Goal: Task Accomplishment & Management: Manage account settings

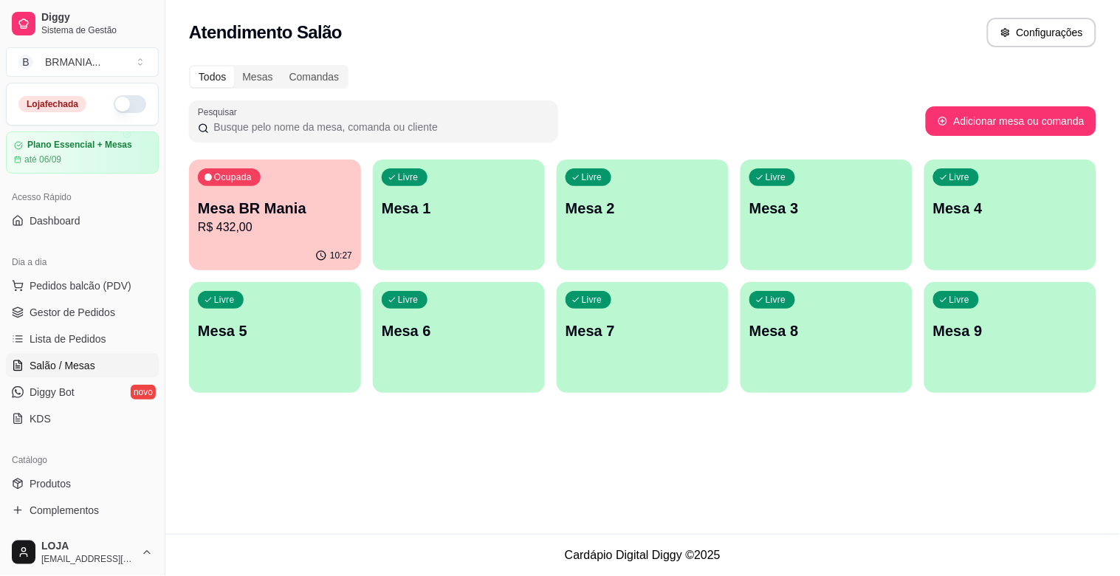
click at [292, 244] on div "10:27" at bounding box center [275, 255] width 172 height 29
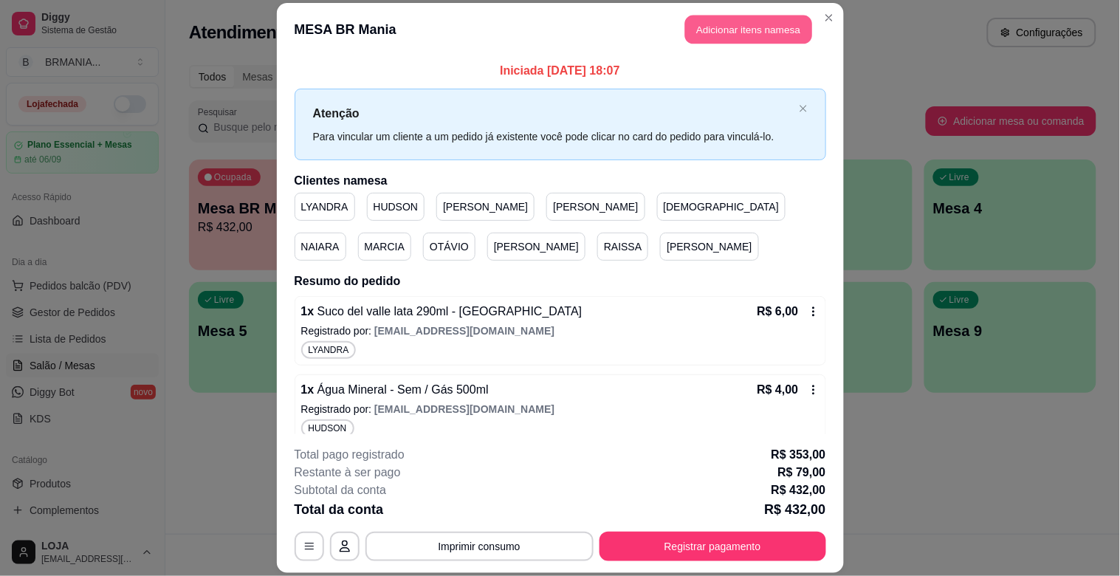
click at [790, 26] on button "Adicionar itens na mesa" at bounding box center [748, 30] width 127 height 29
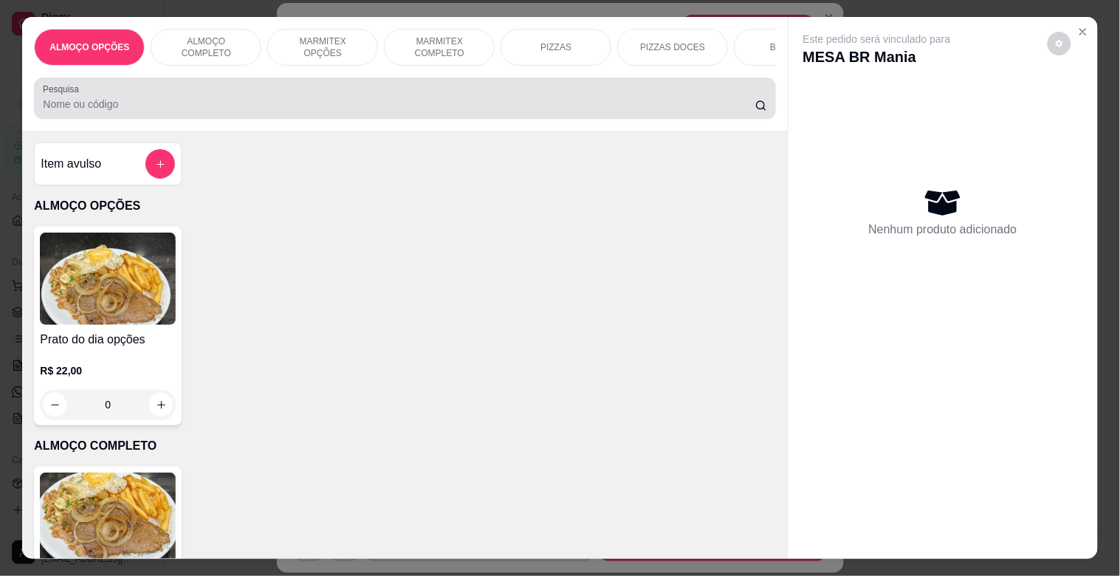
click at [283, 111] on input "Pesquisa" at bounding box center [399, 104] width 712 height 15
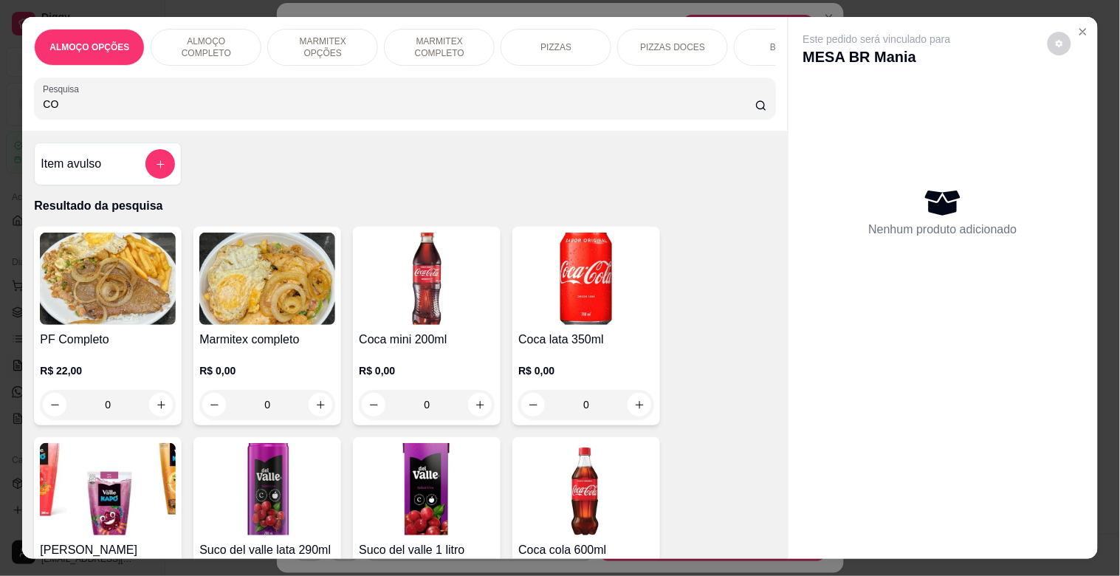
type input "CO"
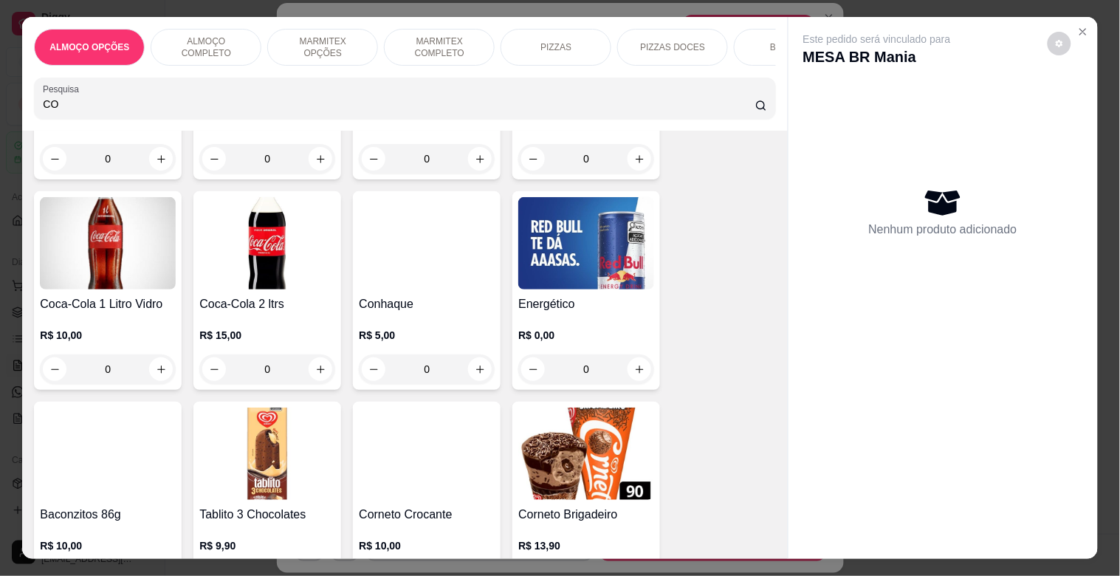
scroll to position [540, 0]
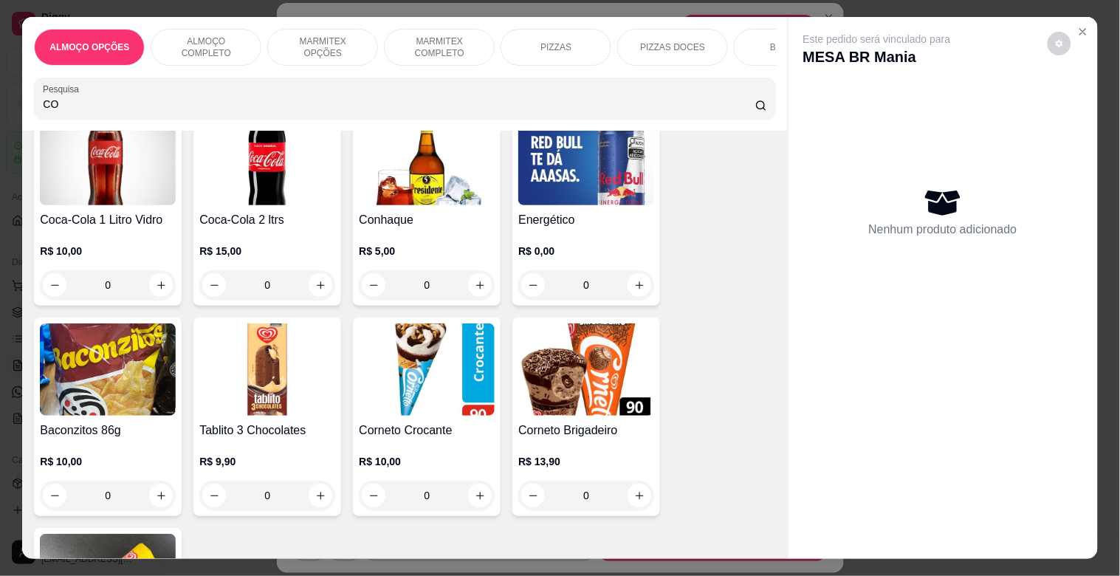
click at [216, 212] on div "Coca-Cola 2 ltrs R$ 15,00 0" at bounding box center [267, 206] width 148 height 199
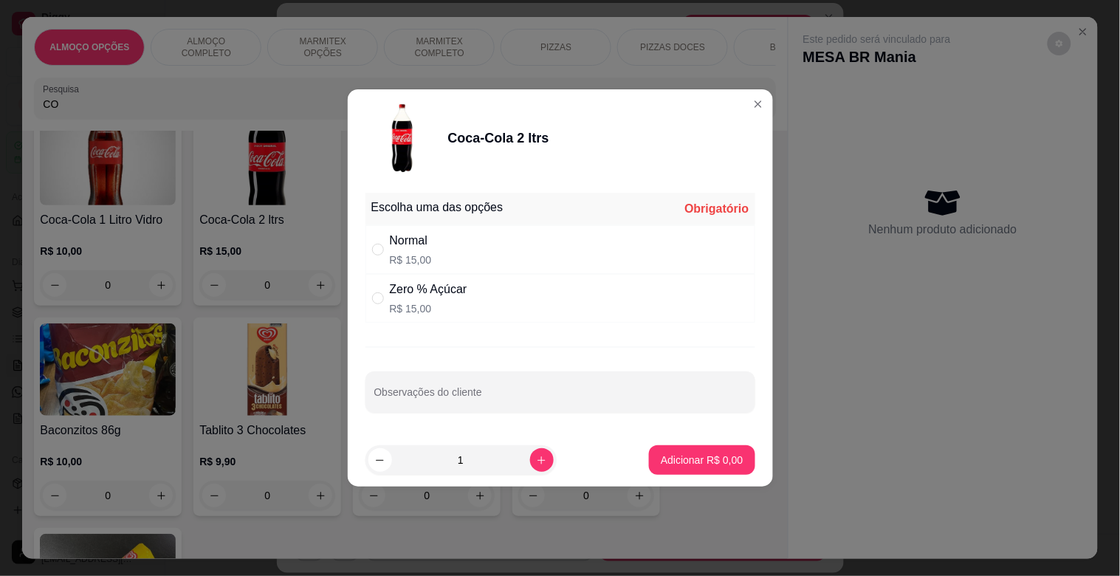
click at [438, 306] on p "R$ 15,00" at bounding box center [429, 308] width 78 height 15
radio input "true"
click at [679, 468] on button "Adicionar R$ 15,00" at bounding box center [698, 460] width 111 height 30
type input "1"
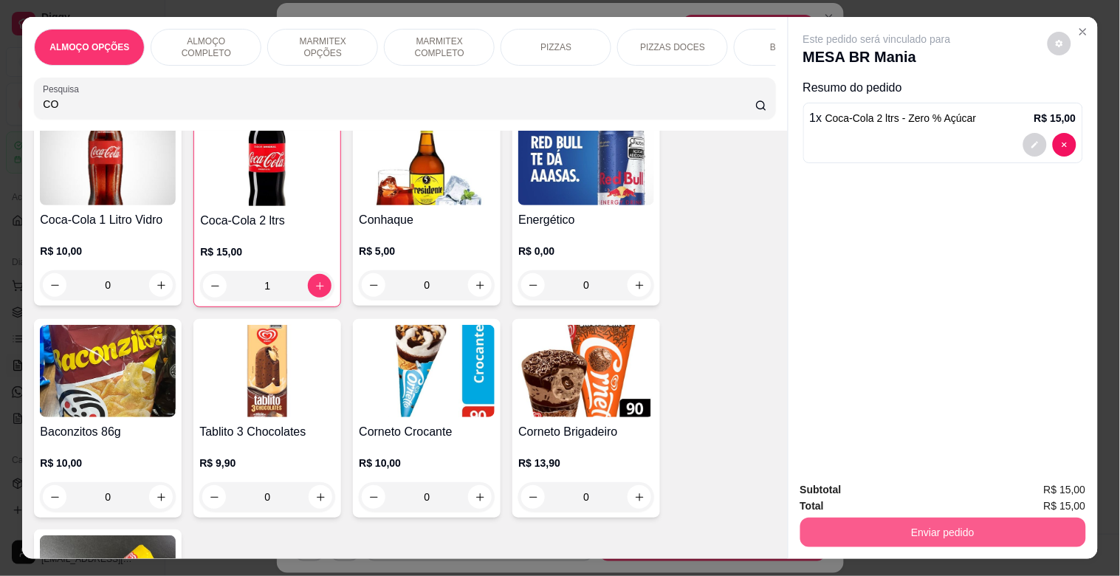
click at [934, 531] on button "Enviar pedido" at bounding box center [943, 532] width 286 height 30
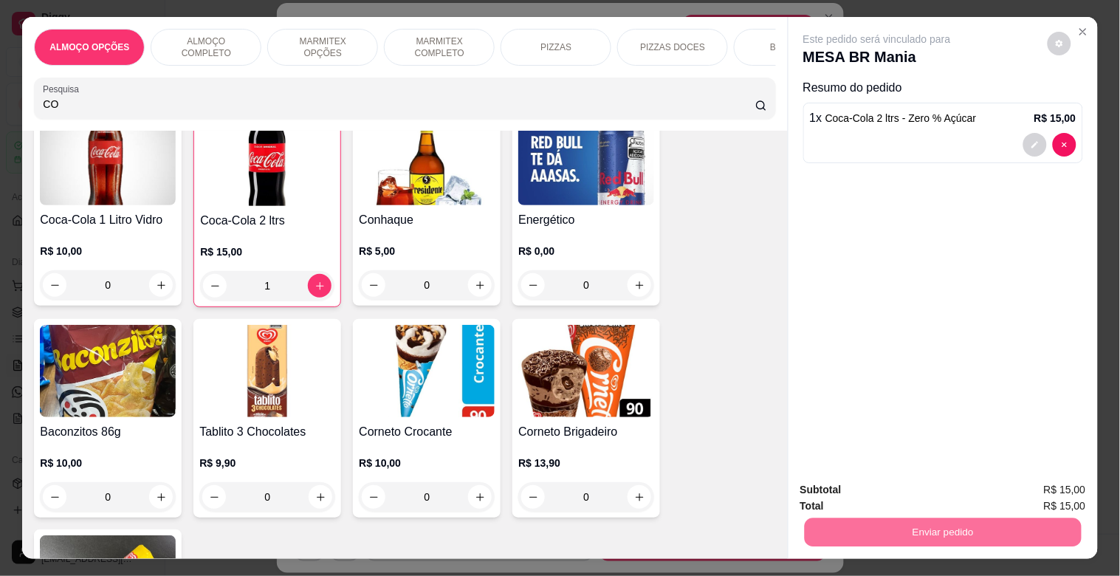
click at [926, 476] on button "Não registrar e enviar pedido" at bounding box center [893, 488] width 149 height 27
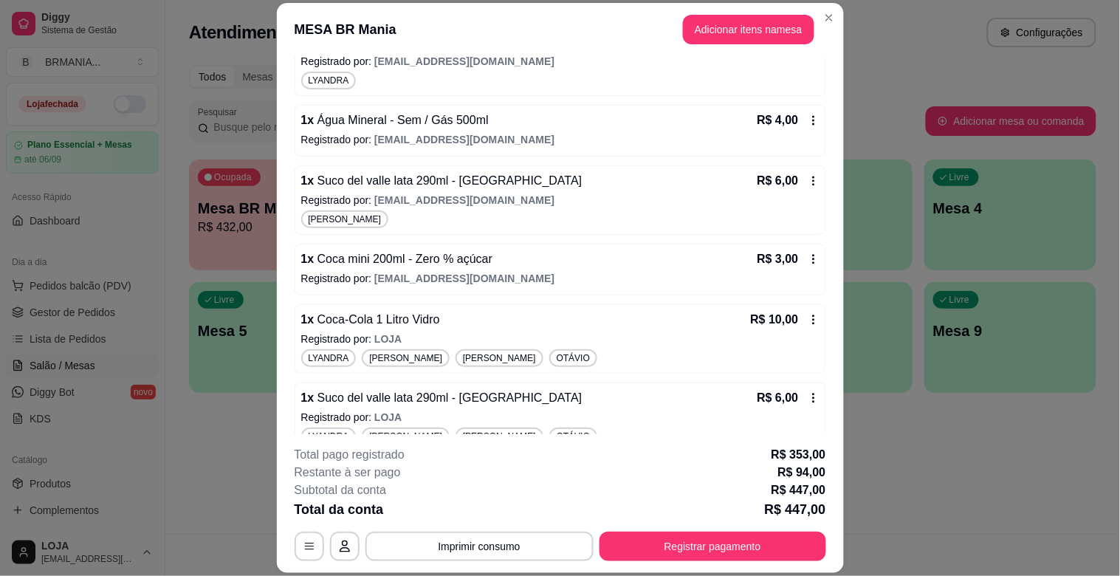
scroll to position [4036, 0]
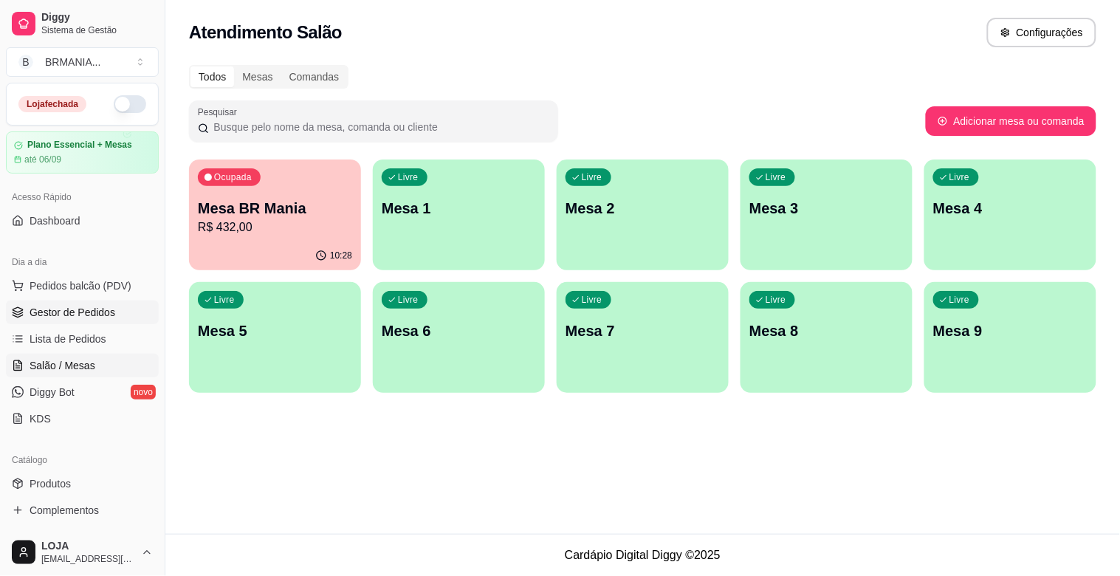
click at [72, 323] on link "Gestor de Pedidos" at bounding box center [82, 312] width 153 height 24
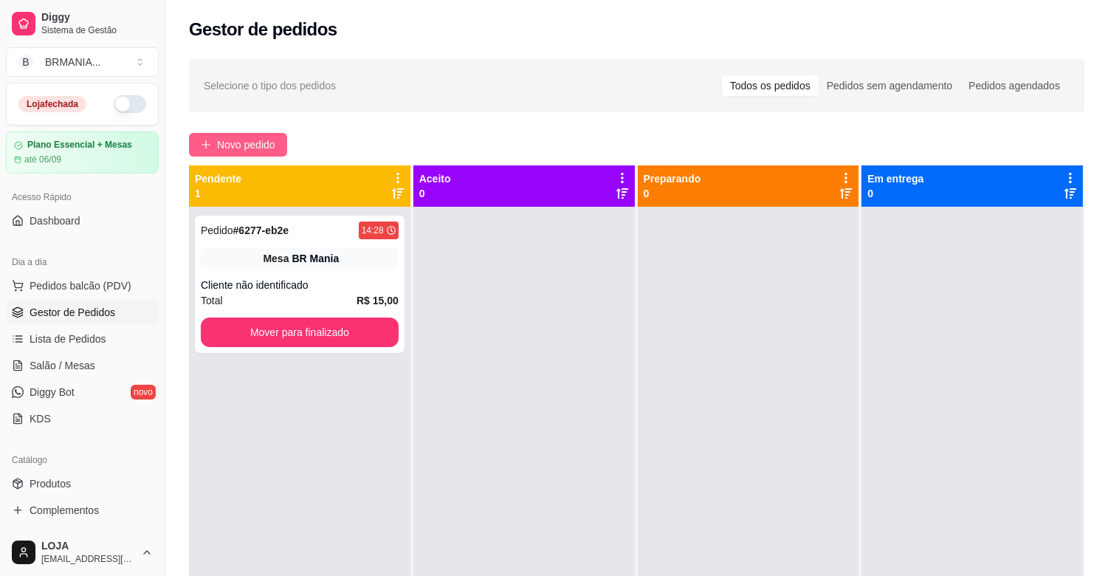
click at [249, 137] on span "Novo pedido" at bounding box center [246, 145] width 58 height 16
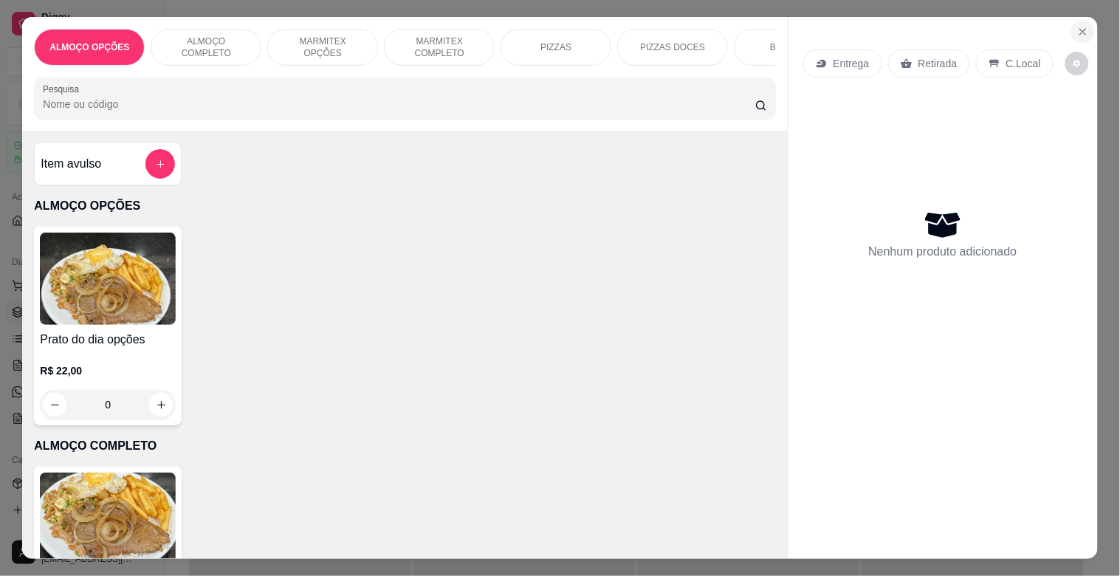
click at [1077, 26] on icon "Close" at bounding box center [1083, 32] width 12 height 12
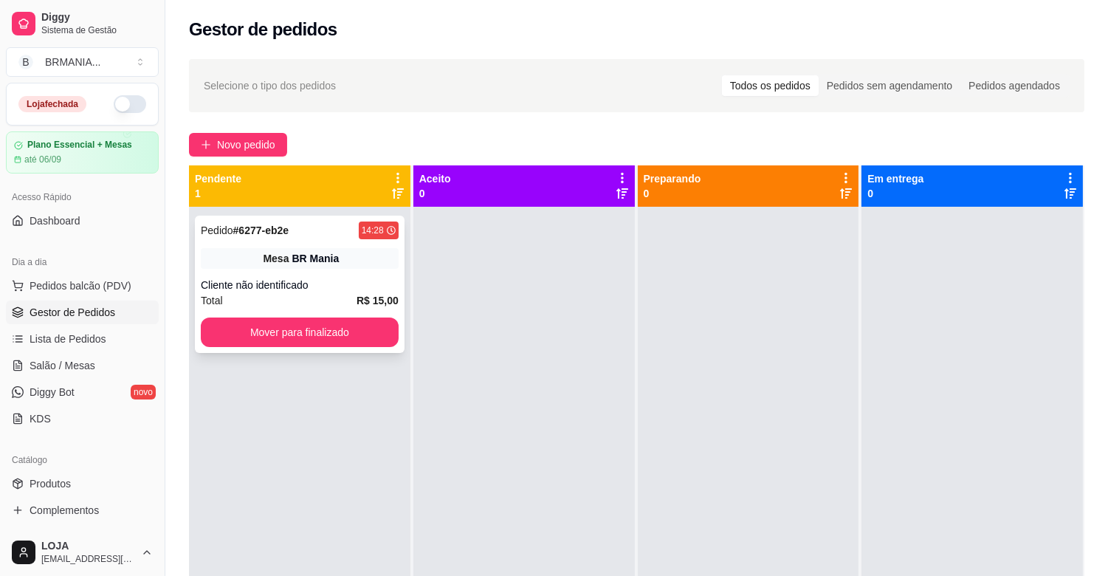
click at [335, 271] on div "Pedido # 6277-eb2e 14:28 Mesa BR Mania Cliente não identificado Total R$ 15,00 …" at bounding box center [300, 284] width 210 height 137
click at [282, 141] on button "Novo pedido" at bounding box center [238, 145] width 98 height 24
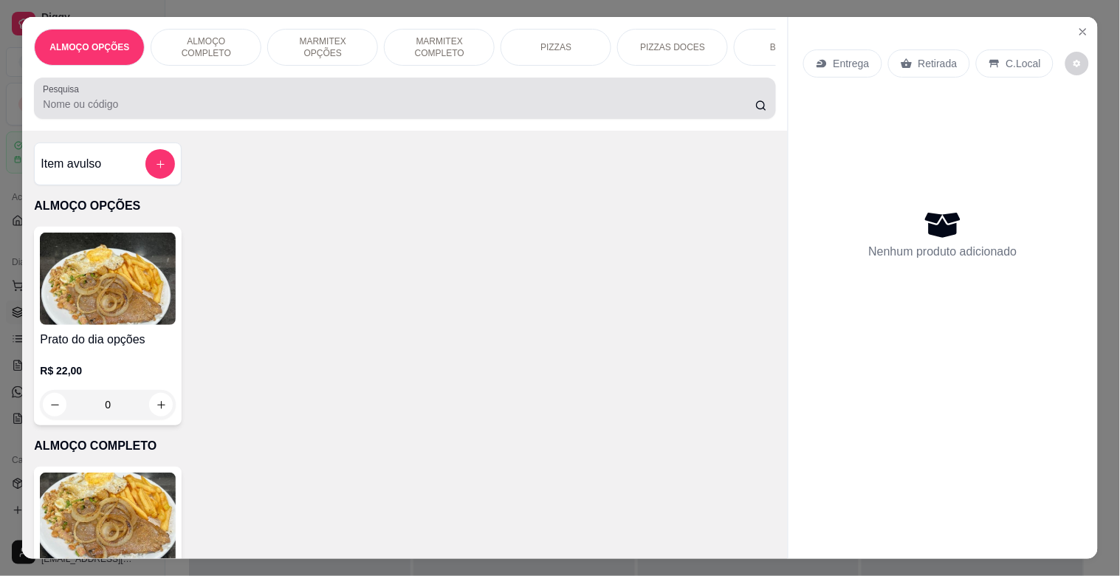
click at [343, 100] on div at bounding box center [404, 98] width 723 height 30
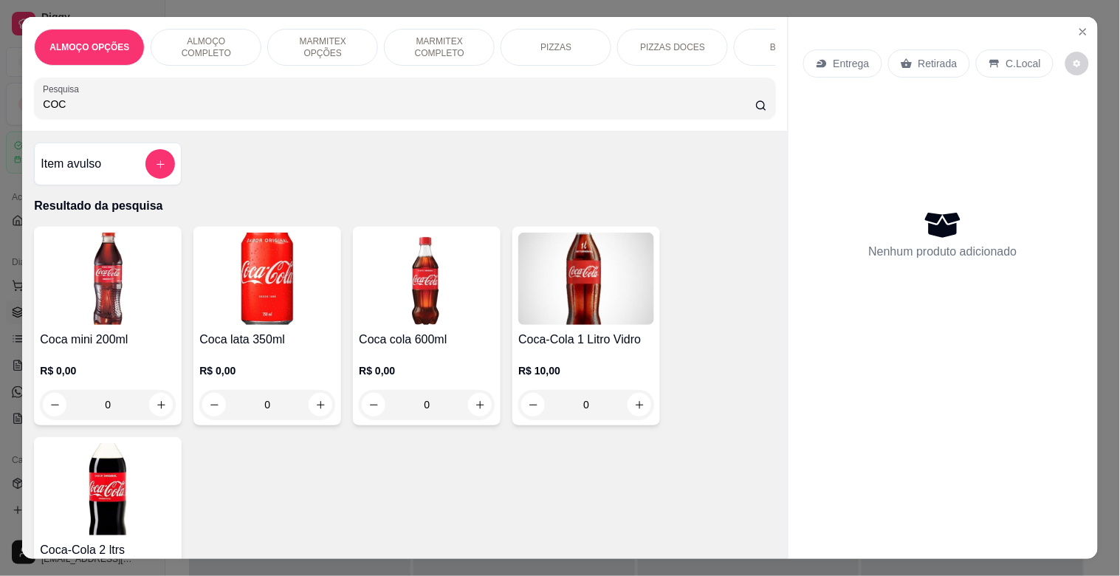
type input "COC"
click at [430, 281] on img at bounding box center [427, 279] width 136 height 92
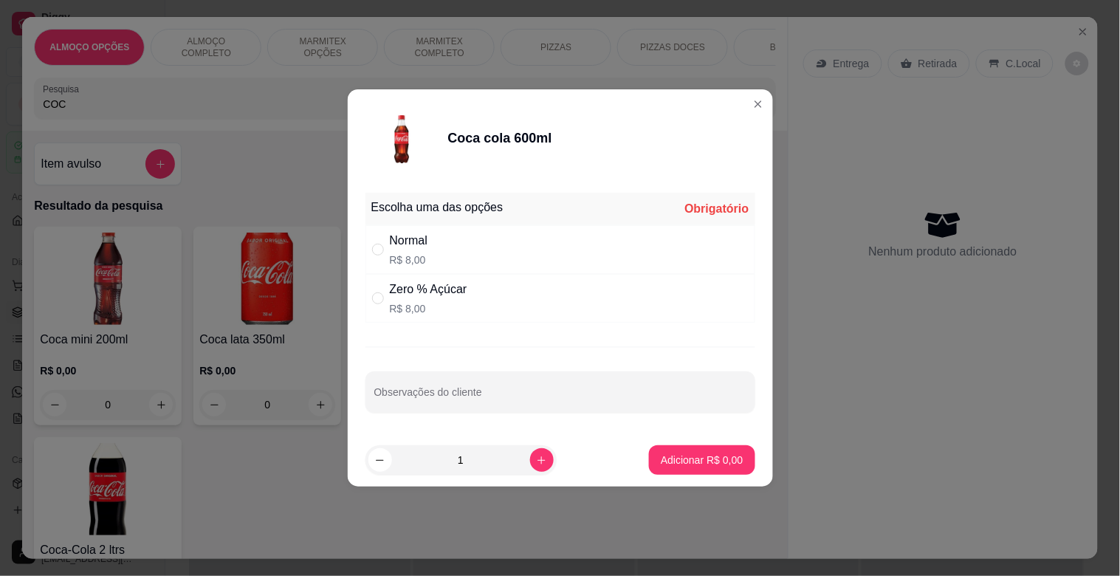
click at [481, 248] on div "Normal R$ 8,00" at bounding box center [560, 249] width 390 height 49
radio input "true"
click at [718, 465] on button "Adicionar R$ 8,00" at bounding box center [701, 460] width 103 height 29
type input "1"
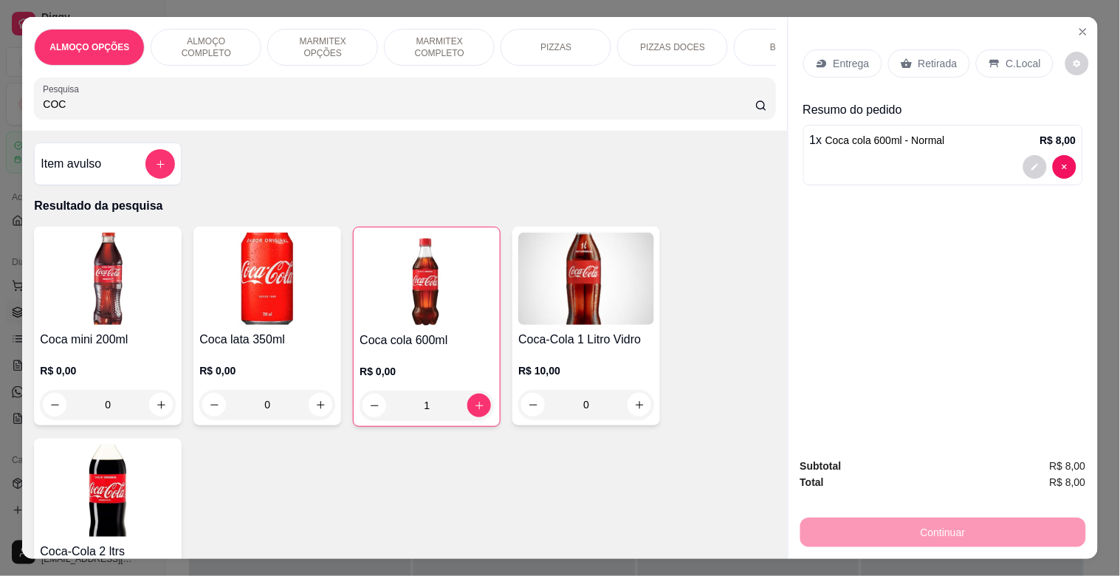
click at [135, 125] on div "ALMOÇO OPÇÕES ALMOÇO COMPLETO MARMITEX OPÇÕES MARMITEX COMPLETO PIZZAS PIZZAS D…" at bounding box center [404, 74] width 765 height 114
click at [140, 111] on input "COC" at bounding box center [399, 104] width 712 height 15
type input "C"
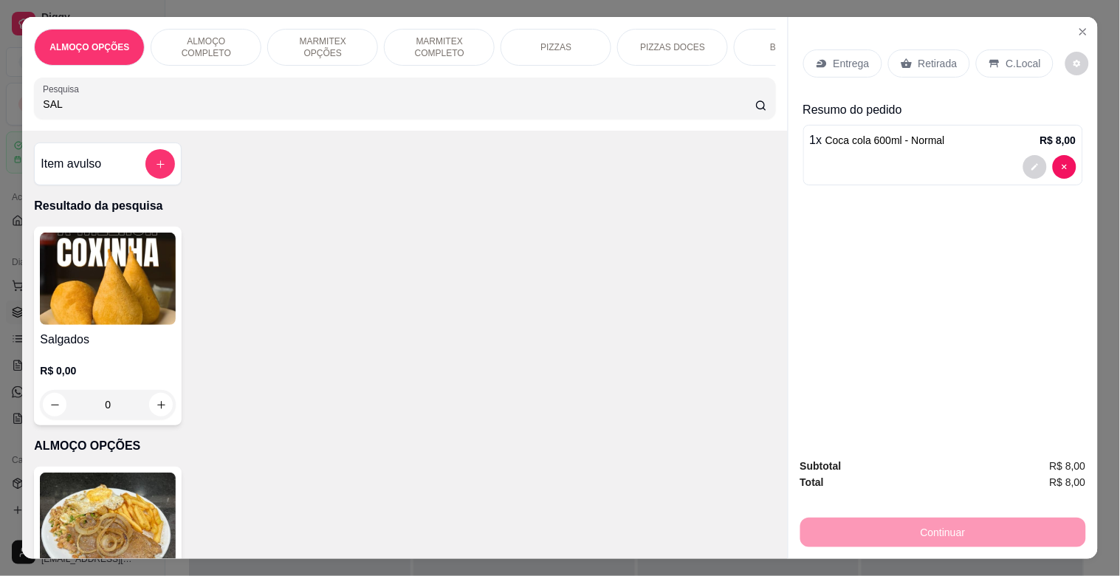
type input "SAL"
click at [133, 293] on img at bounding box center [108, 279] width 136 height 92
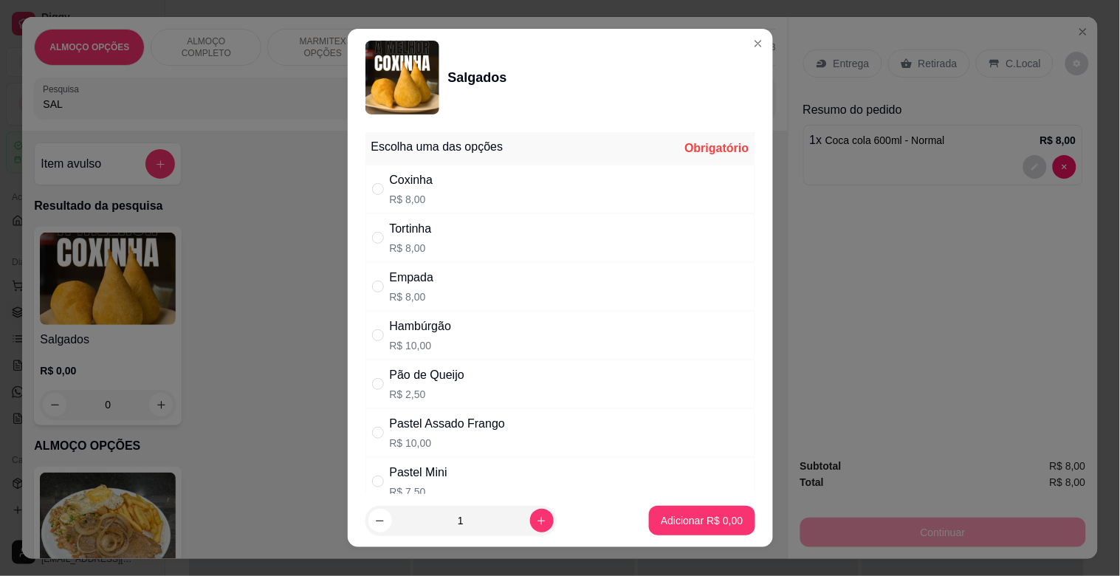
click at [416, 297] on p "R$ 8,00" at bounding box center [412, 296] width 44 height 15
radio input "true"
click at [710, 513] on p "Adicionar R$ 8,00" at bounding box center [702, 520] width 82 height 15
type input "1"
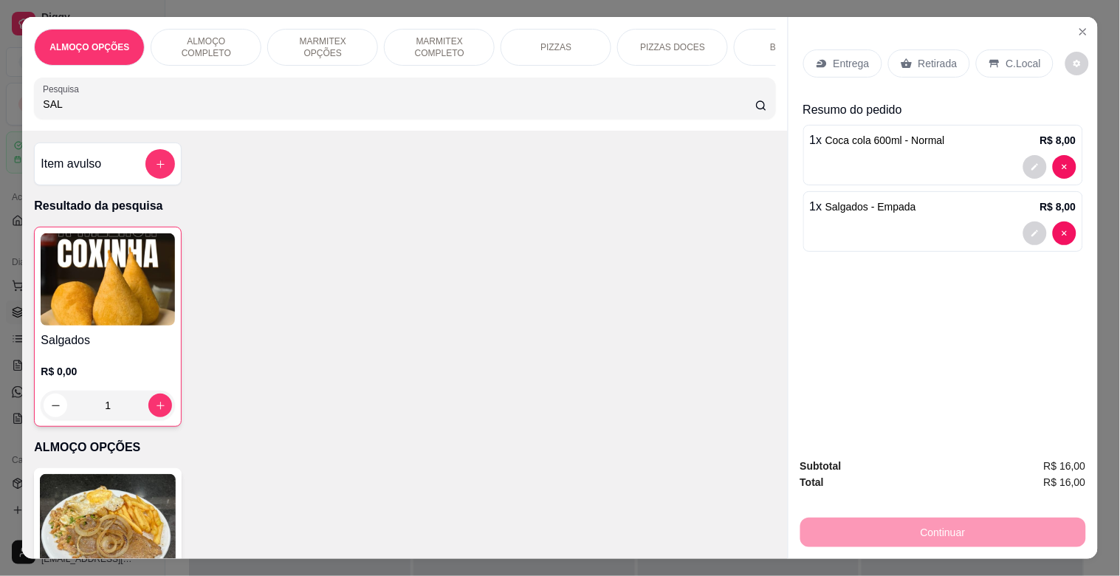
click at [910, 70] on div "Retirada" at bounding box center [929, 63] width 82 height 28
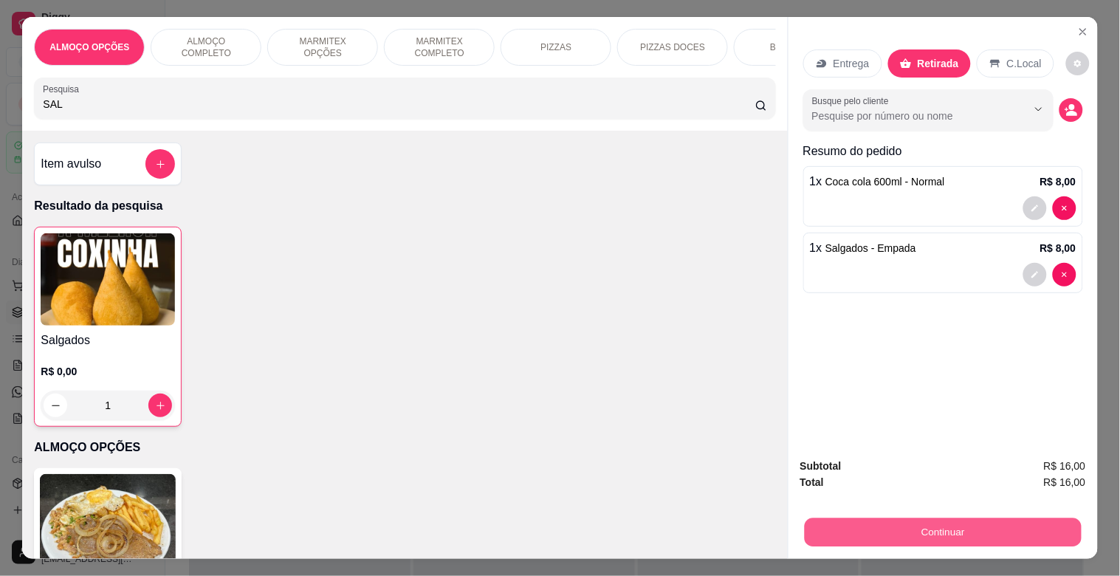
click at [936, 517] on button "Continuar" at bounding box center [942, 531] width 277 height 29
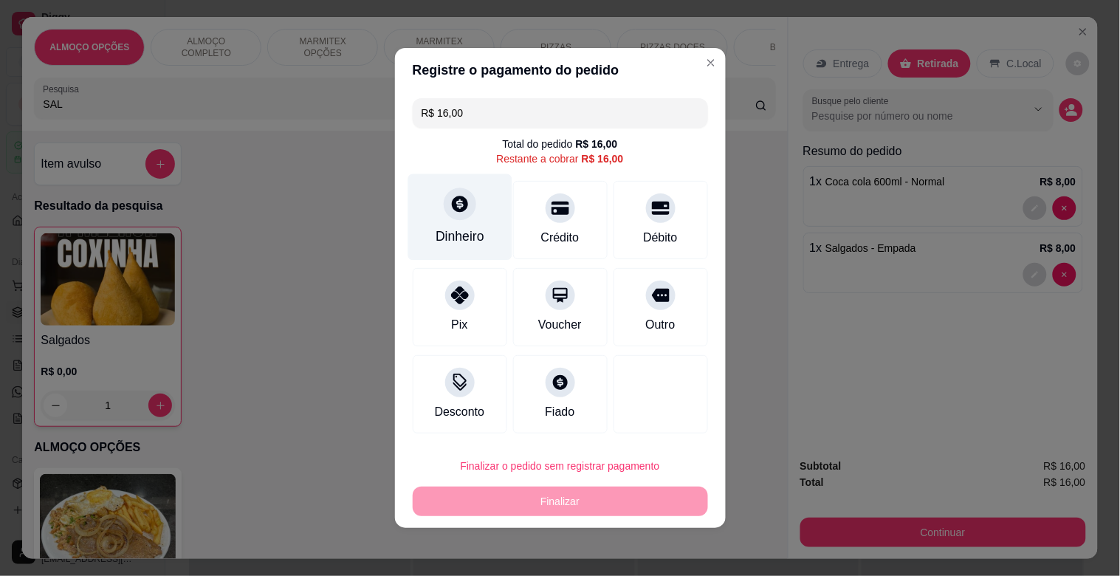
click at [445, 224] on div "Dinheiro" at bounding box center [459, 217] width 104 height 86
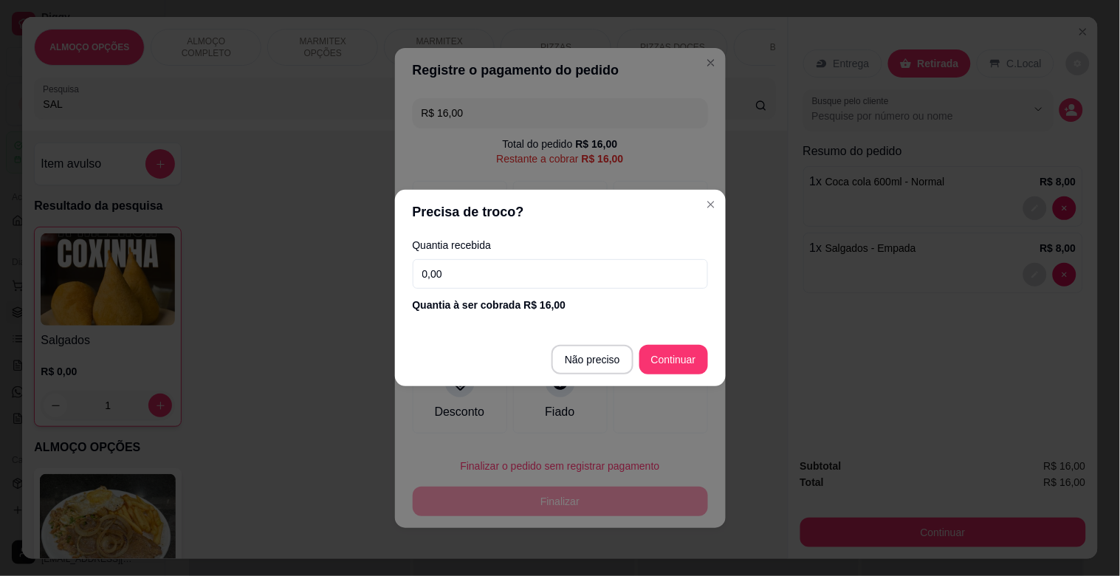
click at [477, 275] on input "0,00" at bounding box center [560, 274] width 295 height 30
type input "5,00"
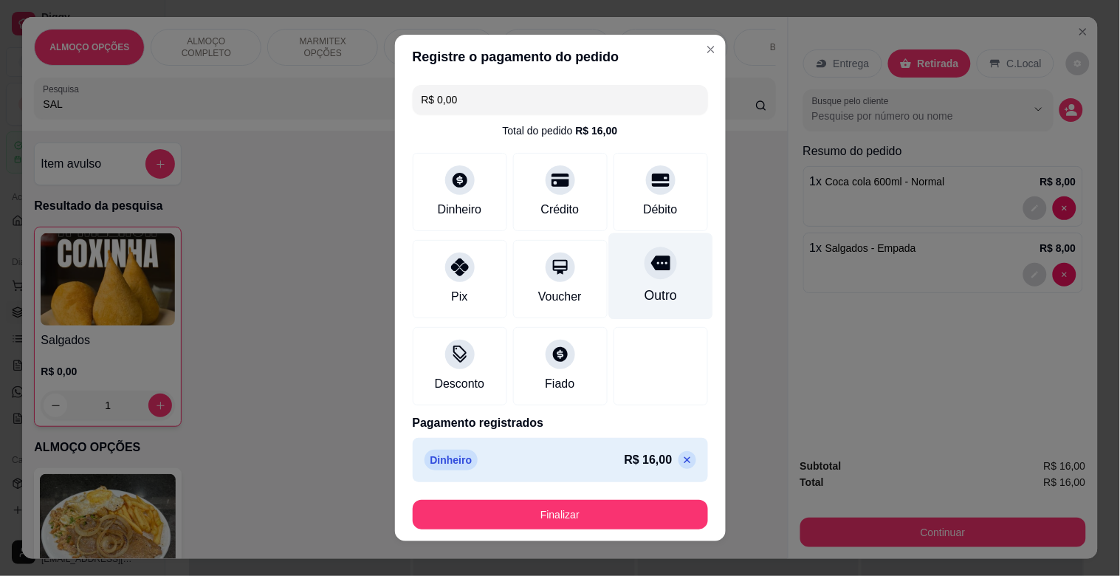
click at [625, 275] on div "Outro" at bounding box center [660, 276] width 104 height 86
click at [472, 106] on input "R$ 0,00" at bounding box center [561, 100] width 278 height 30
click at [681, 462] on icon at bounding box center [687, 460] width 12 height 12
type input "R$ 16,00"
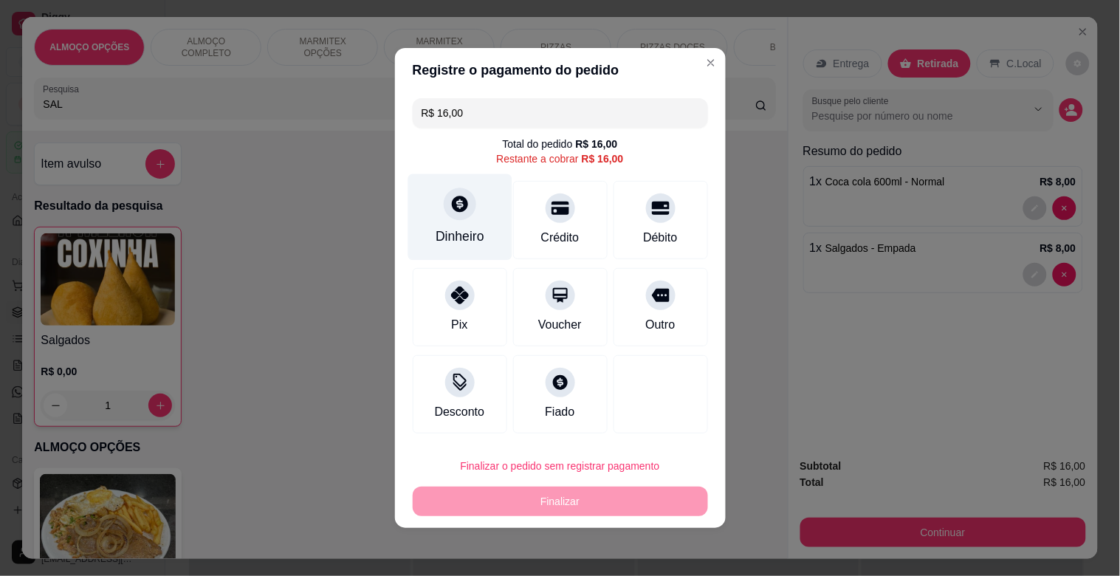
click at [472, 201] on div at bounding box center [460, 204] width 32 height 32
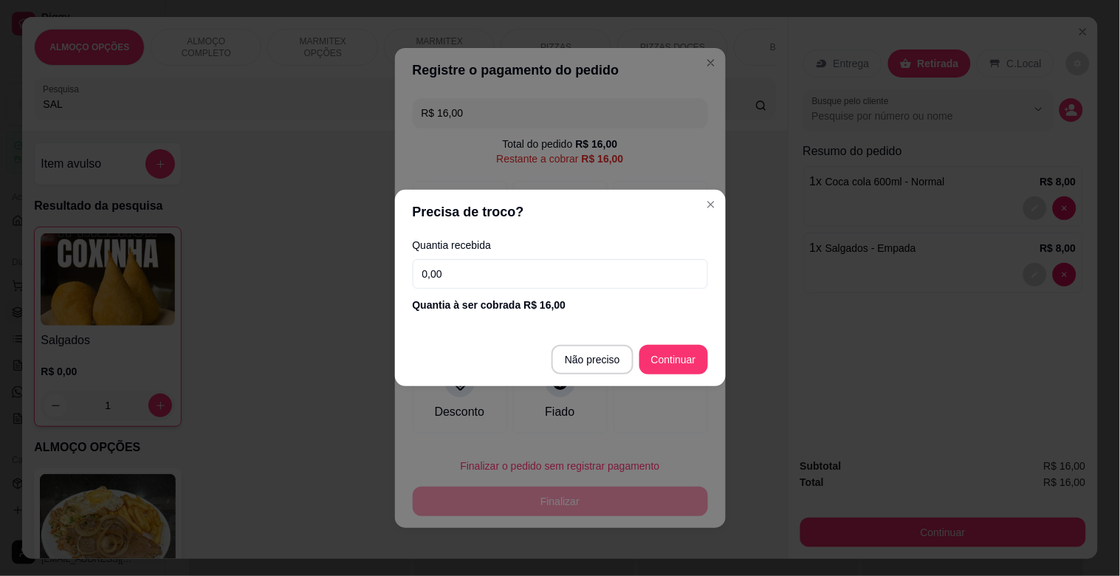
click at [535, 274] on input "0,00" at bounding box center [560, 274] width 295 height 30
type input "5,00"
click at [574, 310] on div "Quantia à ser cobrada R$ 16,00" at bounding box center [560, 304] width 295 height 15
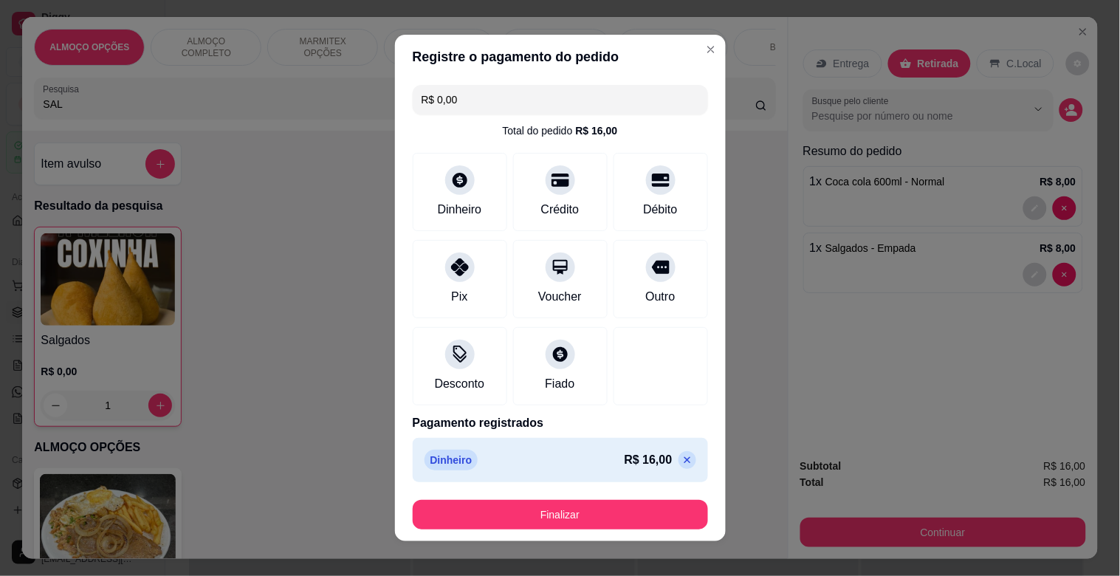
click at [503, 96] on input "R$ 0,00" at bounding box center [561, 100] width 278 height 30
click at [650, 268] on icon at bounding box center [659, 263] width 19 height 15
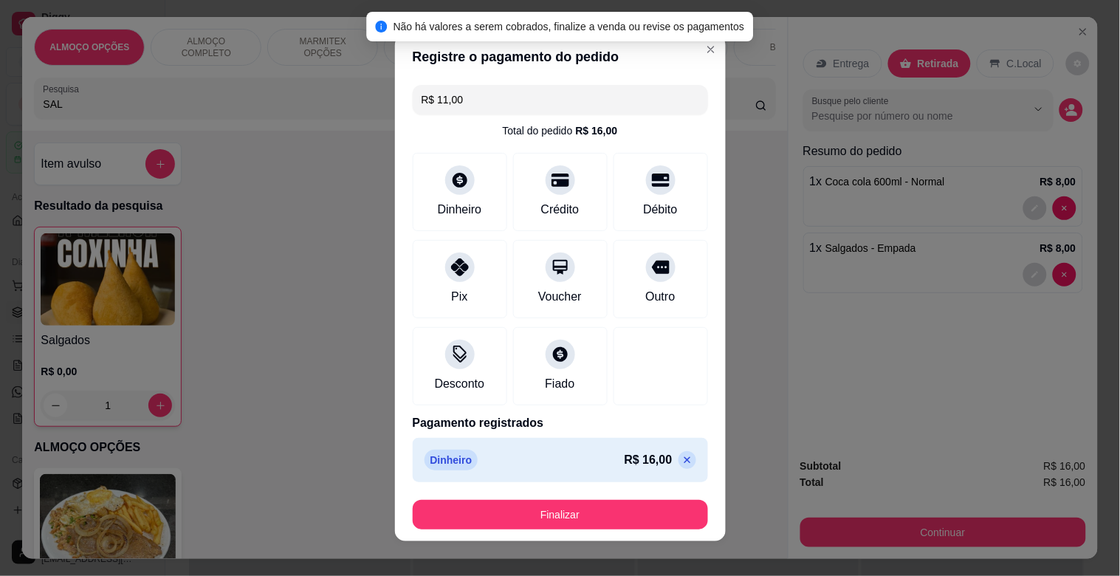
click at [681, 456] on icon at bounding box center [687, 460] width 12 height 12
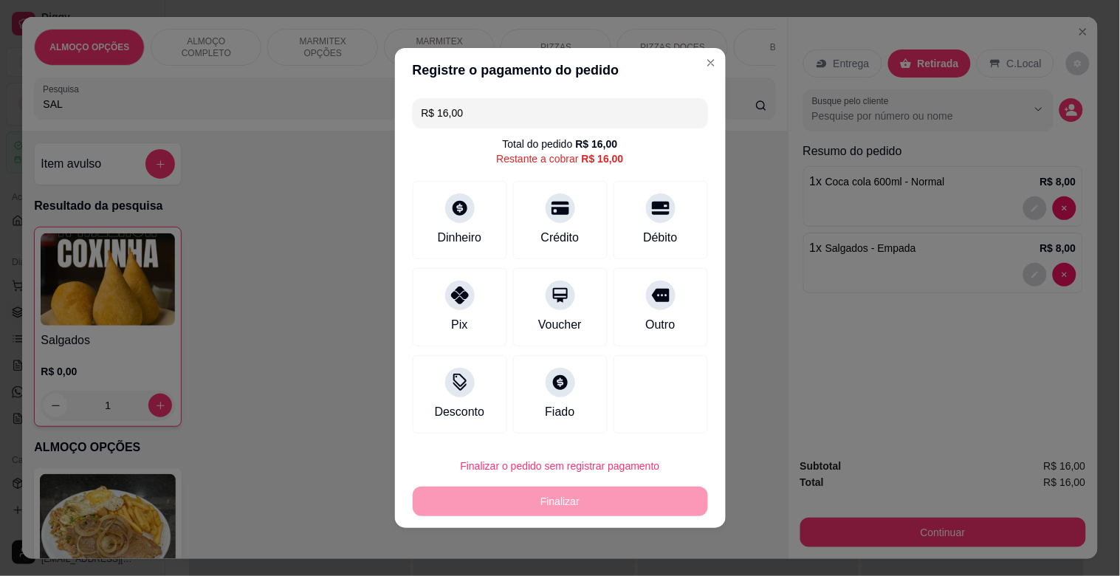
click at [496, 117] on input "R$ 16,00" at bounding box center [561, 113] width 278 height 30
click at [661, 295] on div at bounding box center [660, 291] width 32 height 32
type input "R$ 5,00"
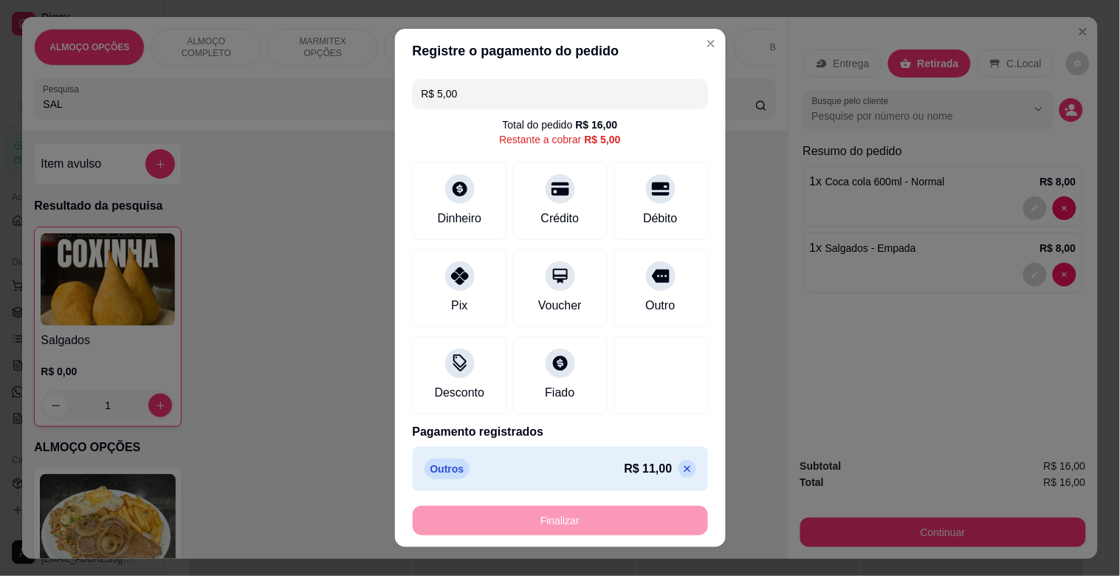
click at [541, 478] on div "Outros R$ 11,00" at bounding box center [560, 468] width 272 height 21
drag, startPoint x: 495, startPoint y: 467, endPoint x: 455, endPoint y: 461, distance: 40.2
click at [483, 467] on div "Outros R$ 11,00" at bounding box center [560, 468] width 272 height 21
click at [448, 464] on p "Outros" at bounding box center [447, 468] width 46 height 21
click at [449, 467] on p "Outros" at bounding box center [447, 468] width 46 height 21
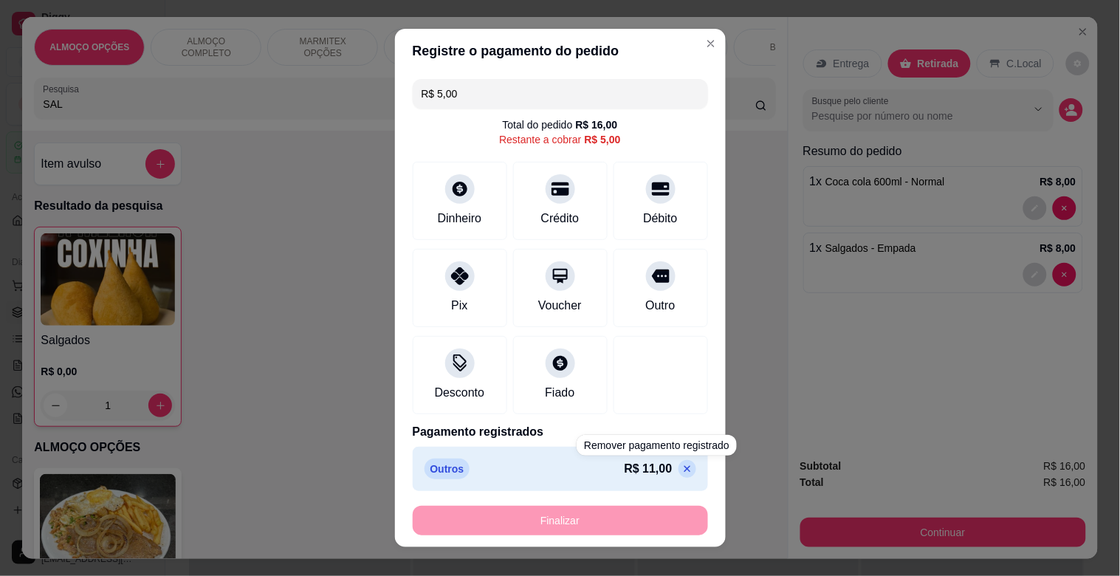
click at [700, 453] on div "Remover pagamento registrado" at bounding box center [657, 445] width 160 height 21
click at [565, 478] on div "Outros R$ 11,00" at bounding box center [560, 468] width 272 height 21
click at [554, 470] on div "Outros R$ 11,00" at bounding box center [560, 468] width 272 height 21
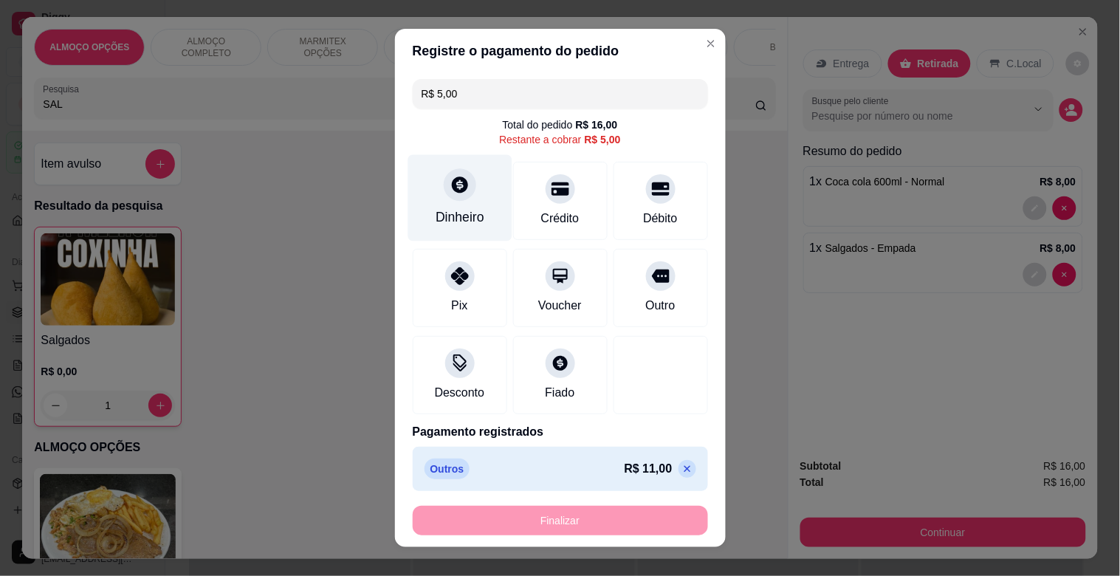
click at [463, 182] on div at bounding box center [460, 184] width 32 height 32
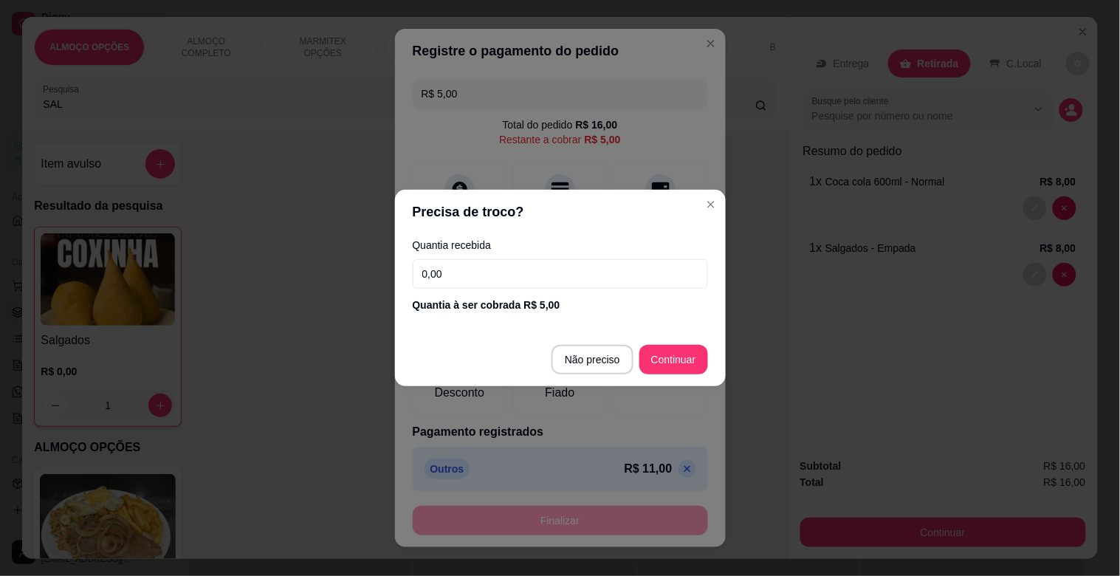
click at [530, 275] on input "0,00" at bounding box center [560, 274] width 295 height 30
type input "5,00"
type input "R$ 0,00"
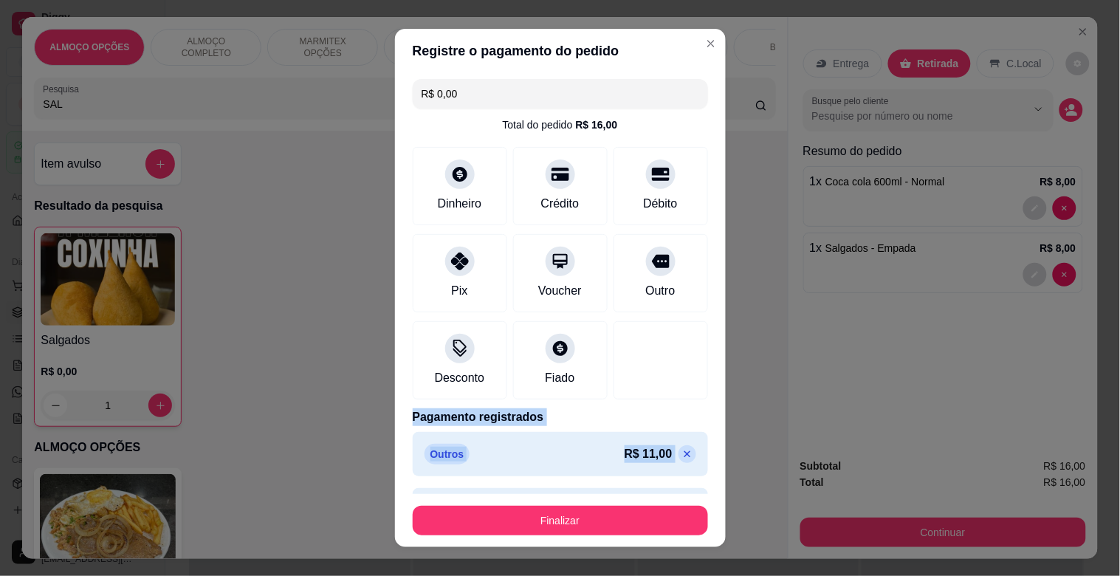
drag, startPoint x: 695, startPoint y: 396, endPoint x: 689, endPoint y: 432, distance: 36.7
click at [692, 453] on div "R$ 0,00 Total do pedido R$ 16,00 Dinheiro Crédito Débito Pix Voucher Outro Desc…" at bounding box center [560, 283] width 331 height 421
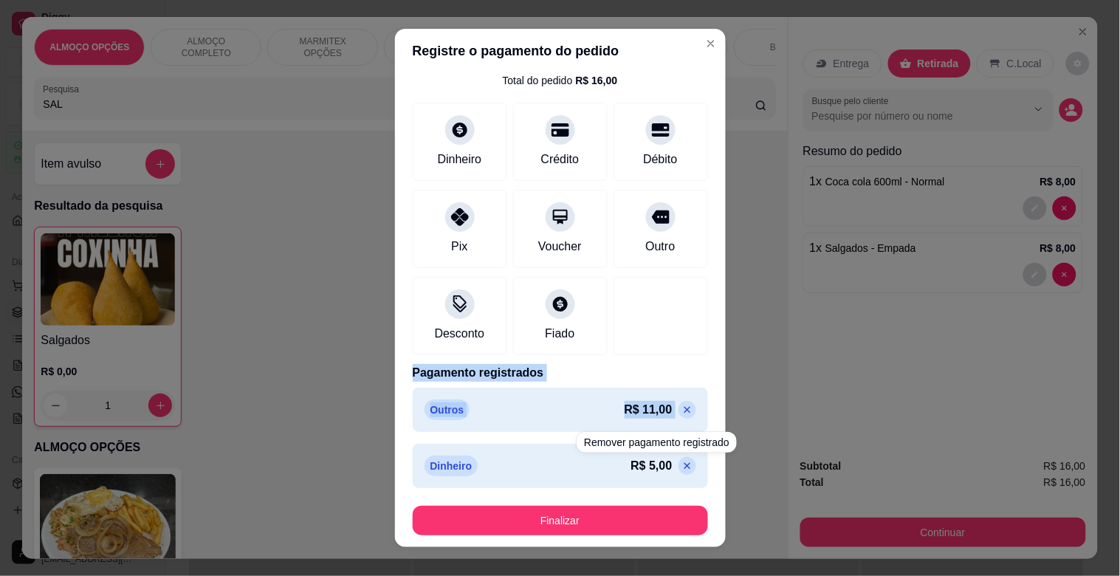
click at [517, 426] on div "Outros R$ 11,00" at bounding box center [560, 410] width 295 height 44
click at [468, 416] on div "Outros R$ 11,00" at bounding box center [560, 409] width 272 height 21
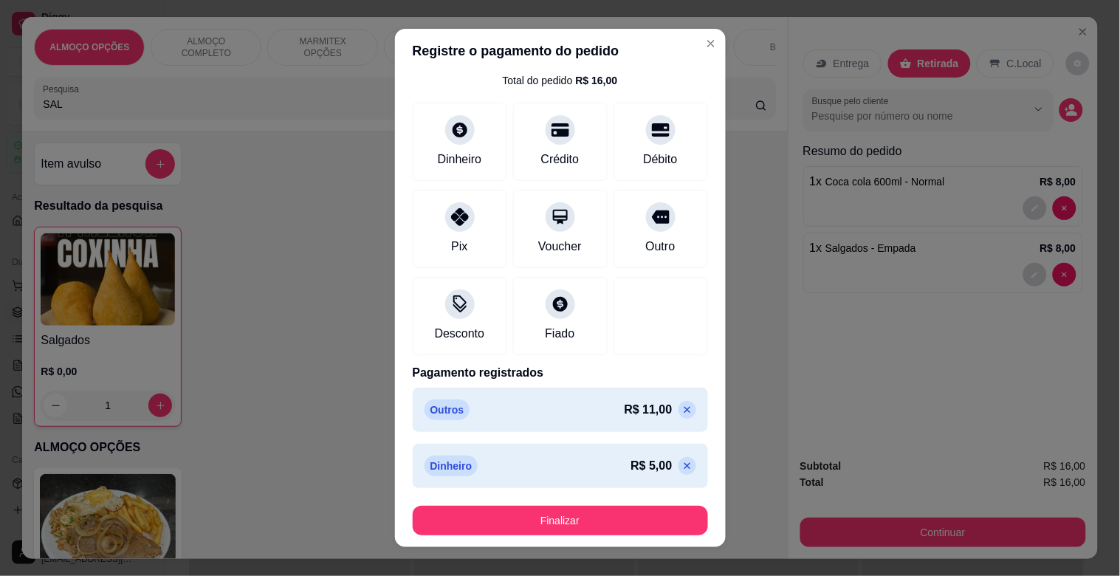
click at [437, 406] on p "Outros" at bounding box center [447, 409] width 46 height 21
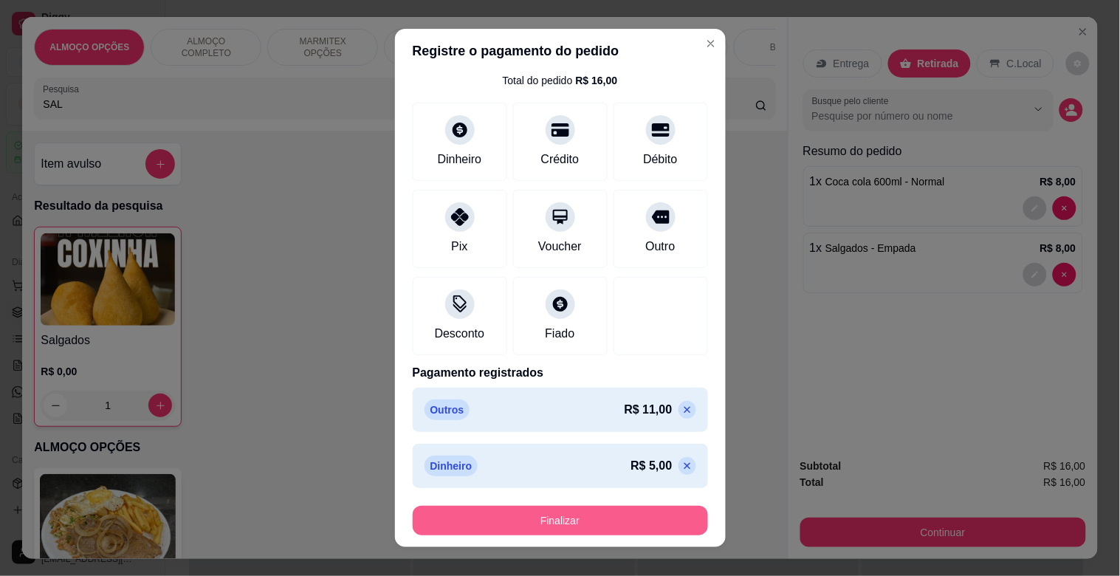
click at [586, 511] on button "Finalizar" at bounding box center [560, 521] width 295 height 30
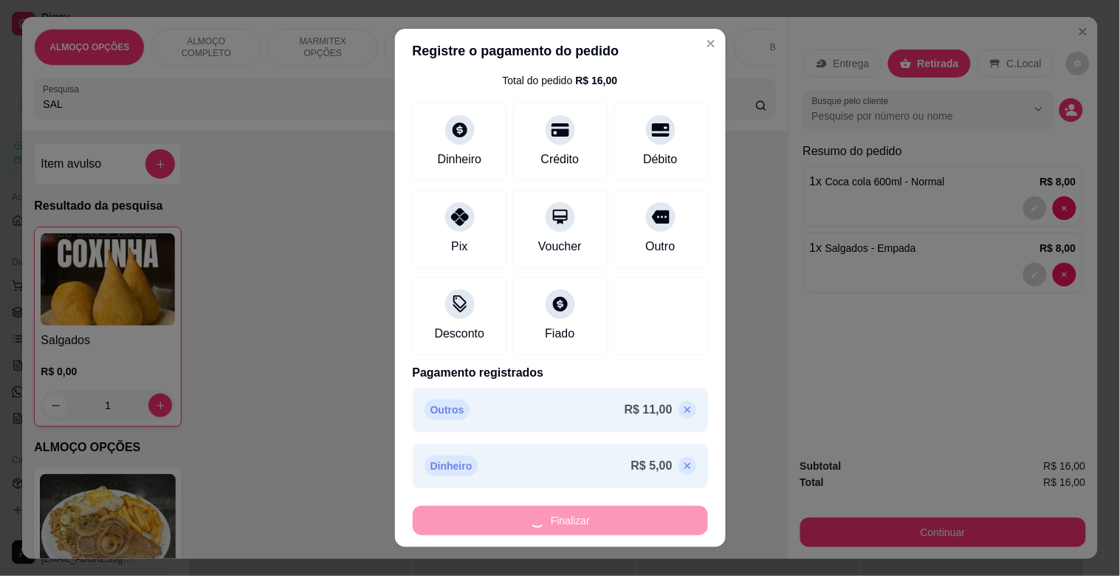
type input "0"
type input "-R$ 16,00"
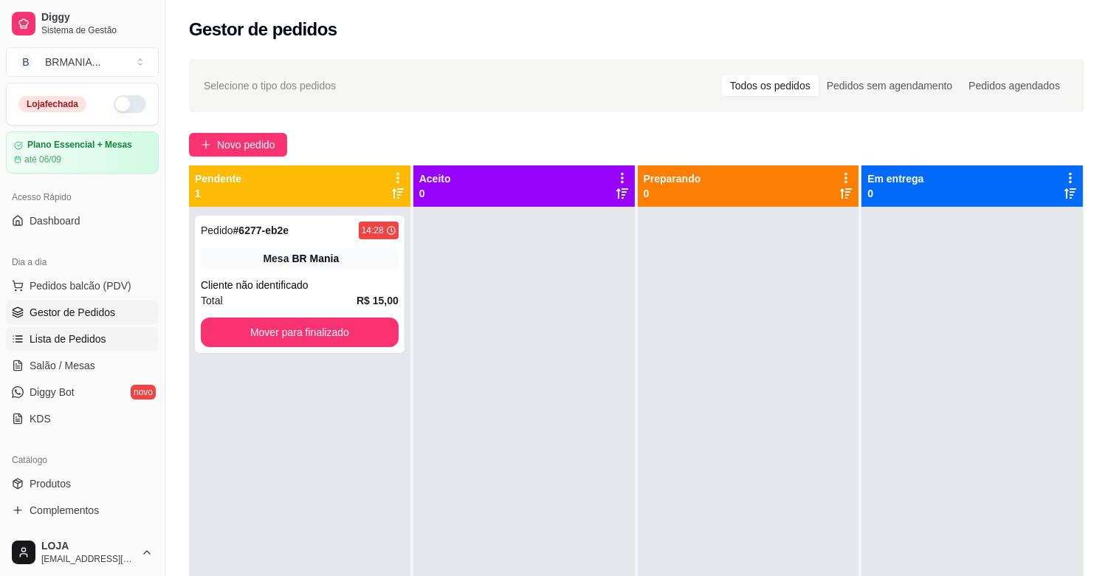
click at [49, 348] on link "Lista de Pedidos" at bounding box center [82, 339] width 153 height 24
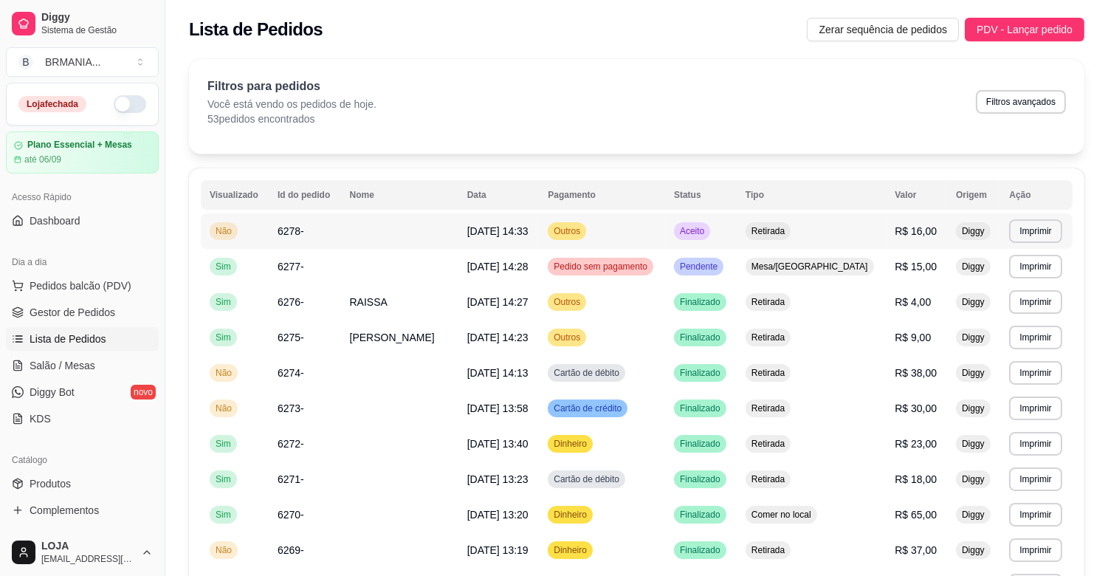
click at [661, 234] on td "Outros" at bounding box center [602, 230] width 126 height 35
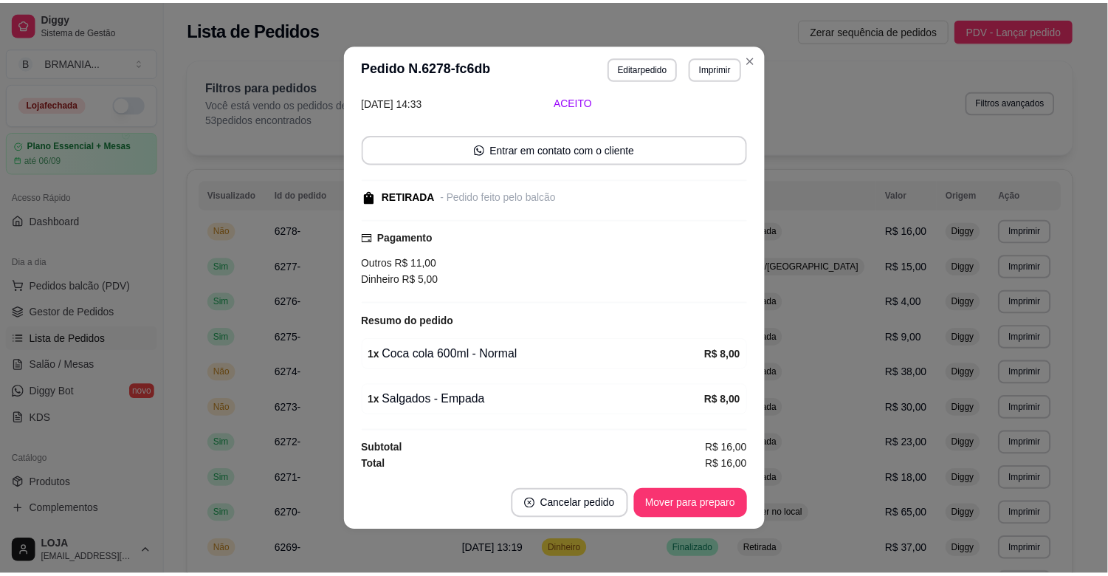
scroll to position [70, 0]
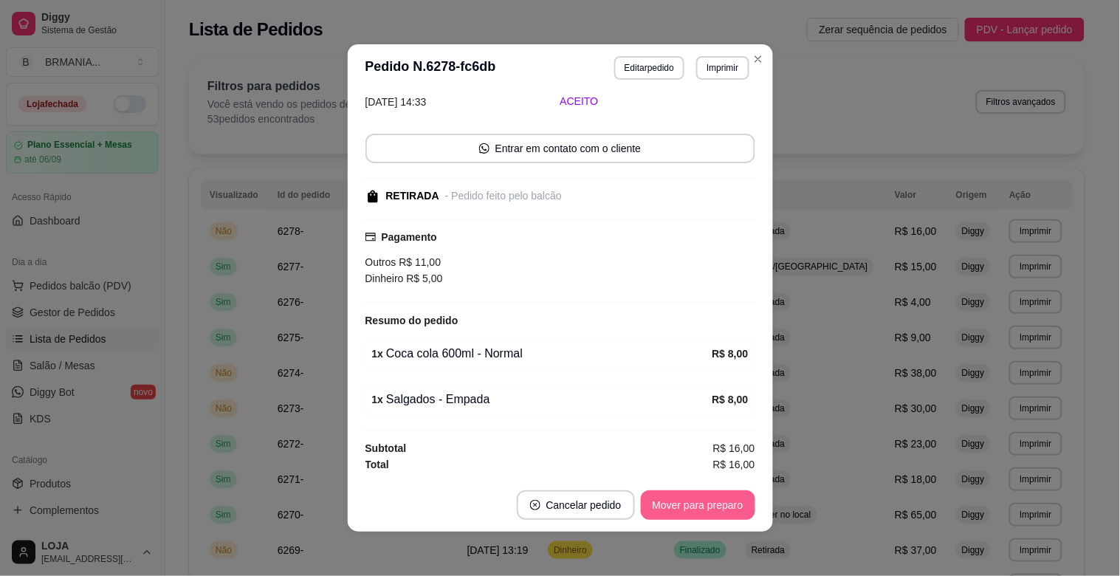
click at [702, 504] on button "Mover para preparo" at bounding box center [698, 505] width 114 height 30
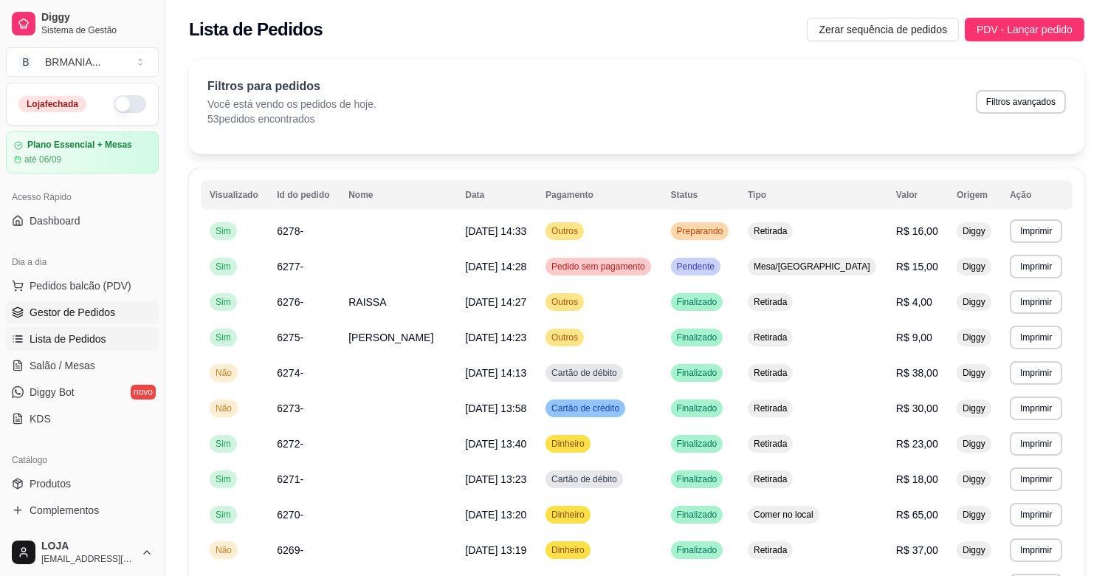
click at [45, 323] on link "Gestor de Pedidos" at bounding box center [82, 312] width 153 height 24
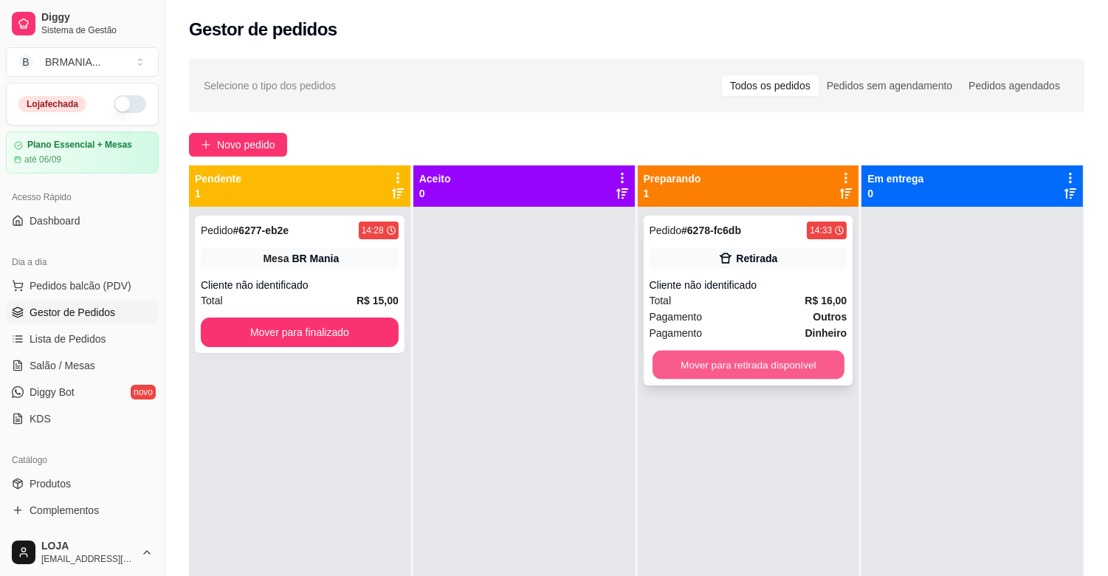
click at [834, 362] on button "Mover para retirada disponível" at bounding box center [749, 365] width 192 height 29
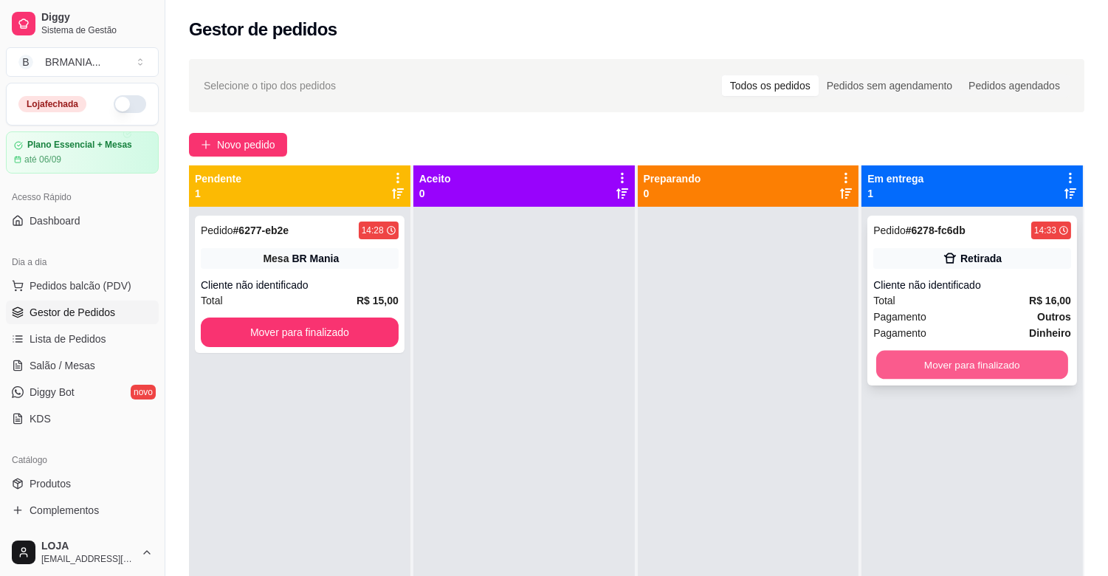
click at [954, 373] on button "Mover para finalizado" at bounding box center [972, 365] width 192 height 29
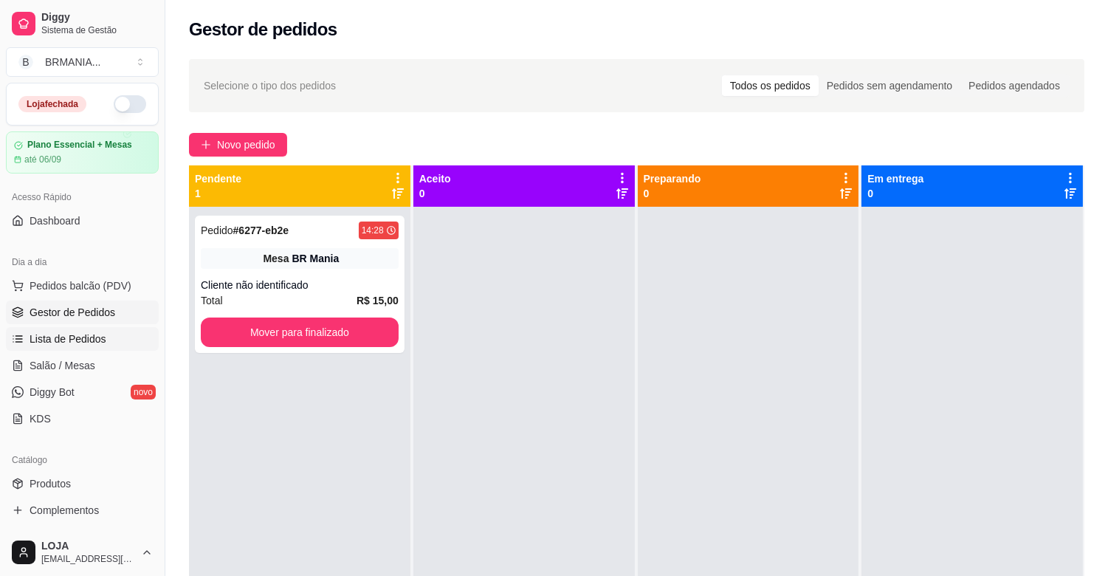
click at [82, 327] on link "Lista de Pedidos" at bounding box center [82, 339] width 153 height 24
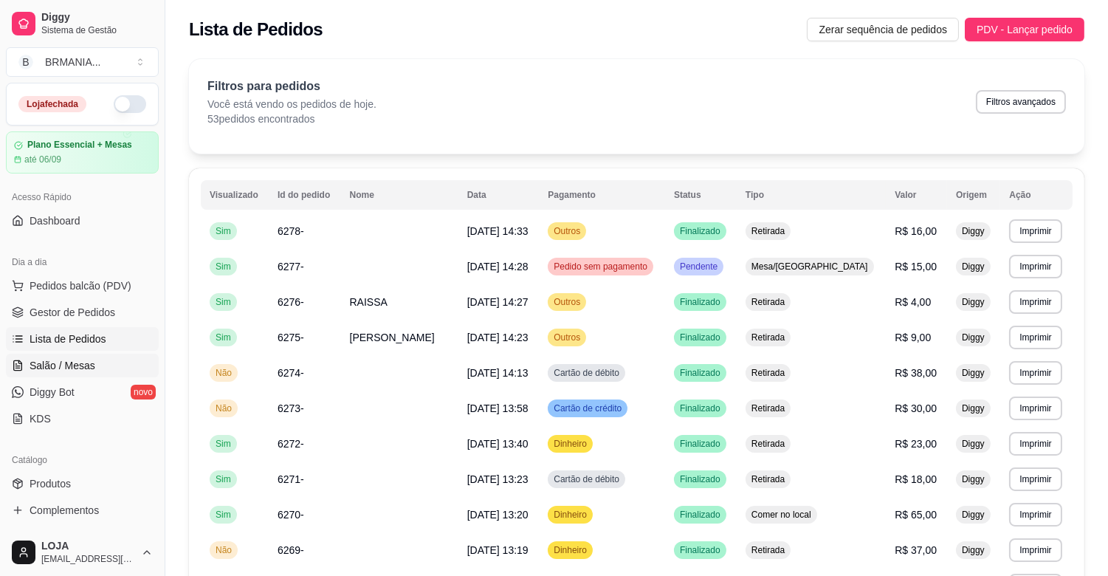
click at [76, 372] on span "Salão / Mesas" at bounding box center [63, 365] width 66 height 15
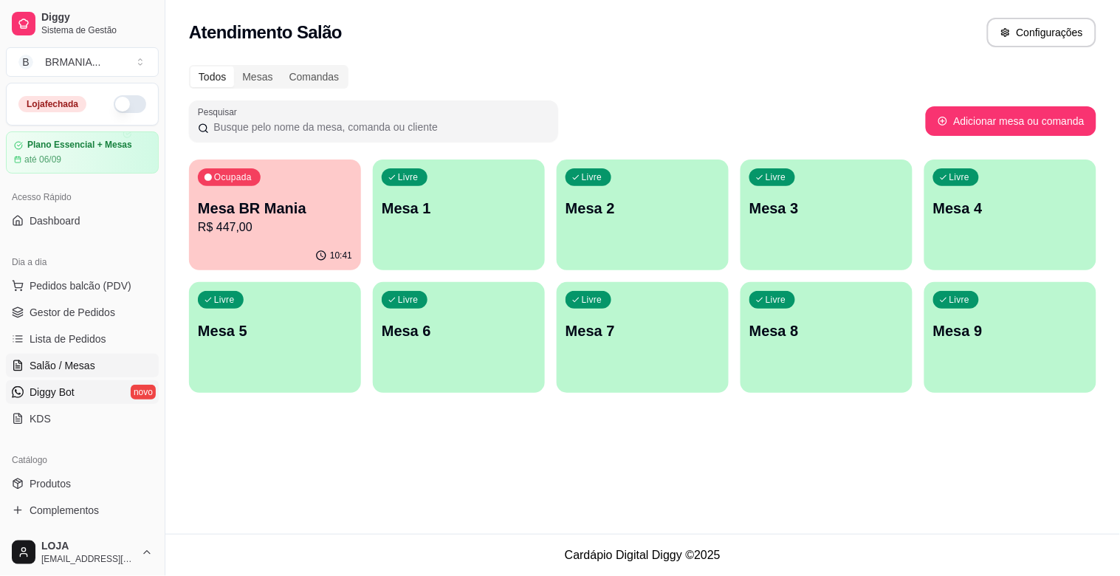
click at [91, 399] on link "Diggy Bot novo" at bounding box center [82, 392] width 153 height 24
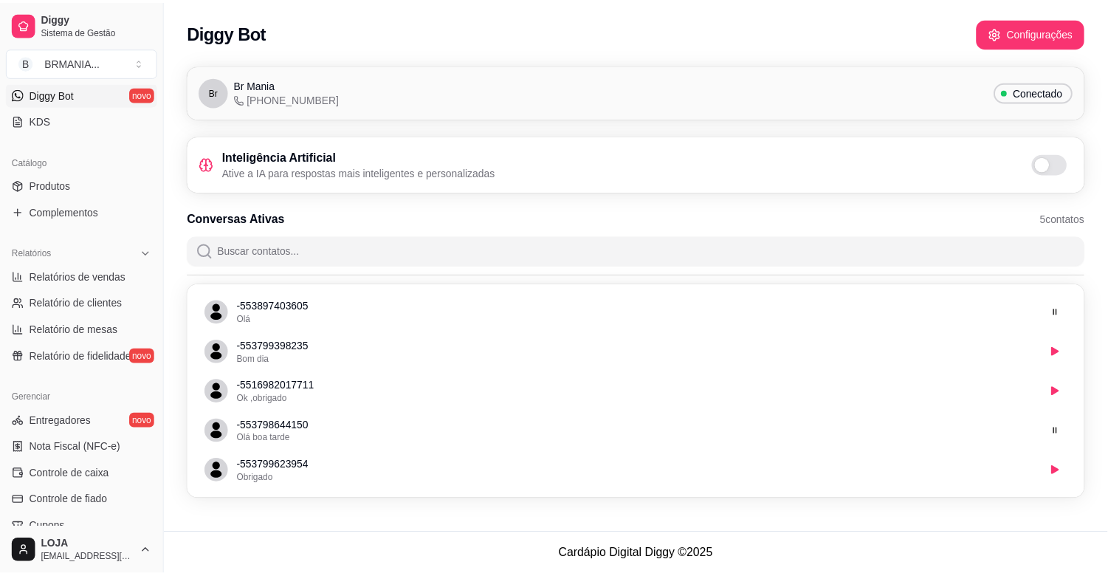
scroll to position [301, 0]
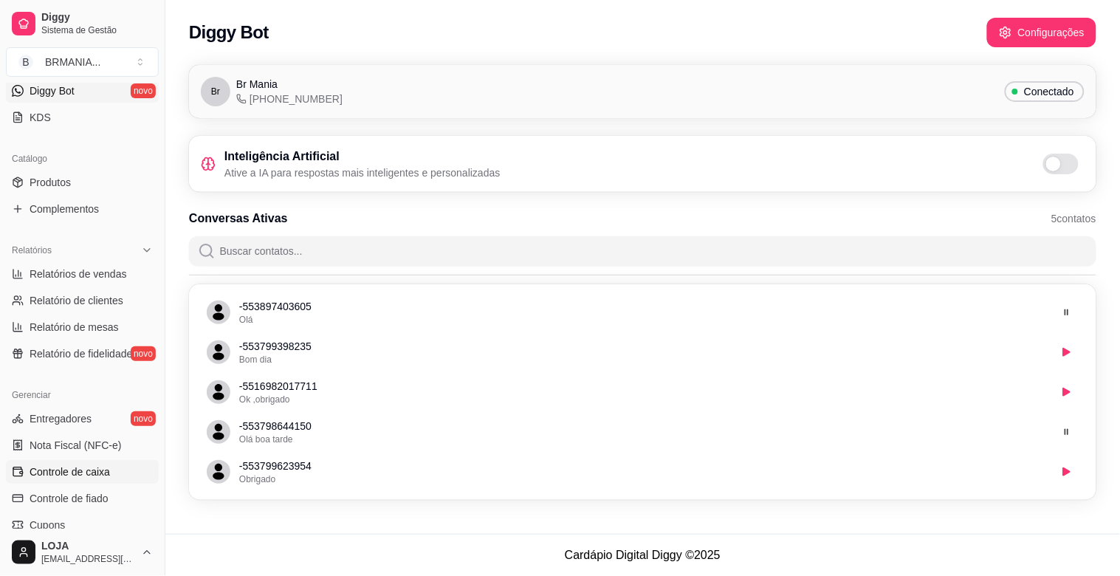
click at [85, 473] on span "Controle de caixa" at bounding box center [70, 471] width 80 height 15
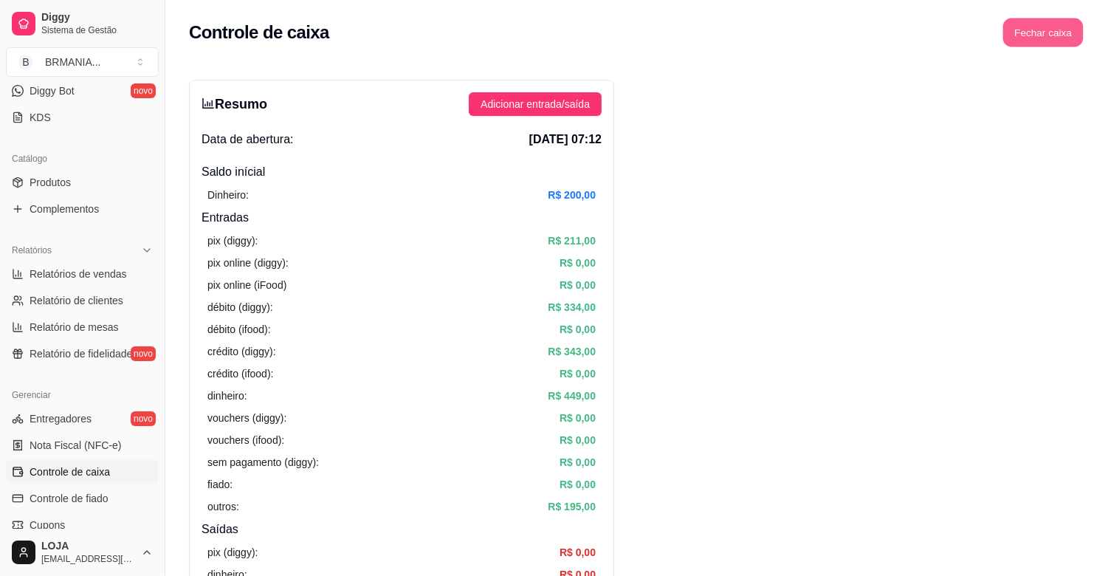
click at [1029, 40] on button "Fechar caixa" at bounding box center [1043, 32] width 80 height 29
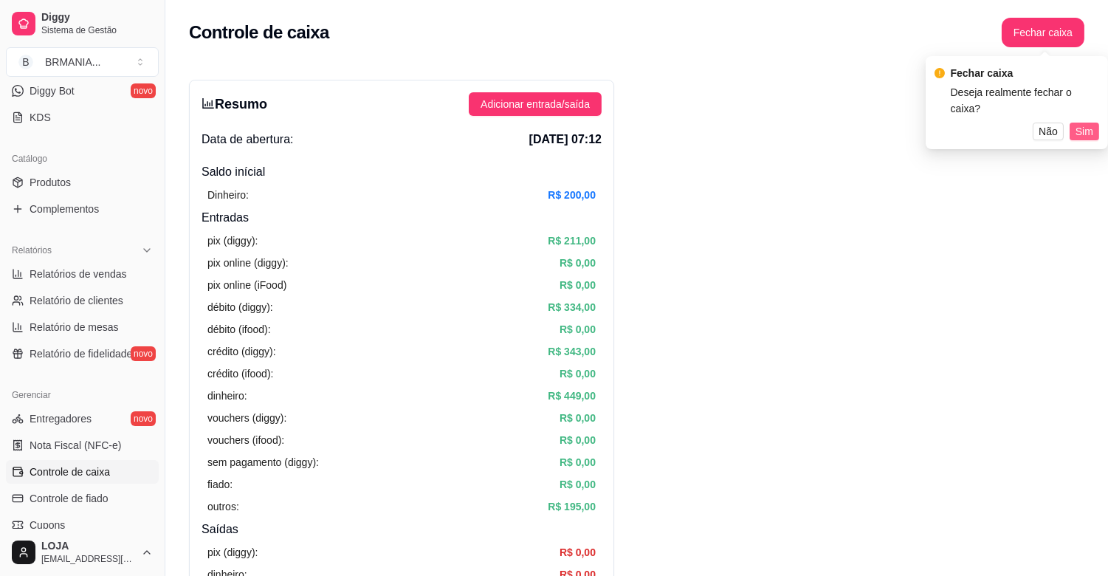
click at [1088, 123] on span "Sim" at bounding box center [1085, 131] width 18 height 16
